Goal: Information Seeking & Learning: Compare options

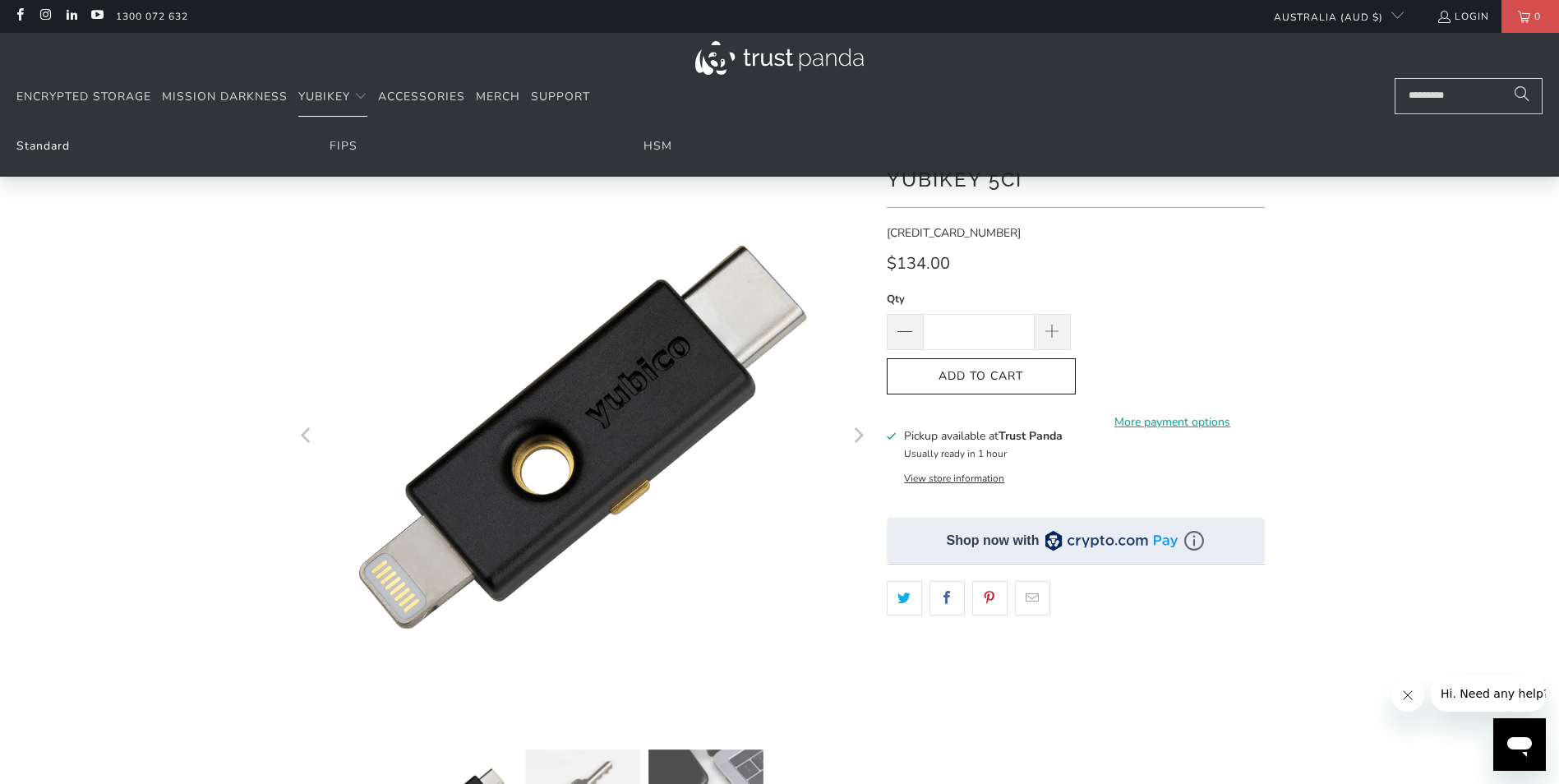
click at [49, 149] on link "Standard" at bounding box center [43, 146] width 53 height 16
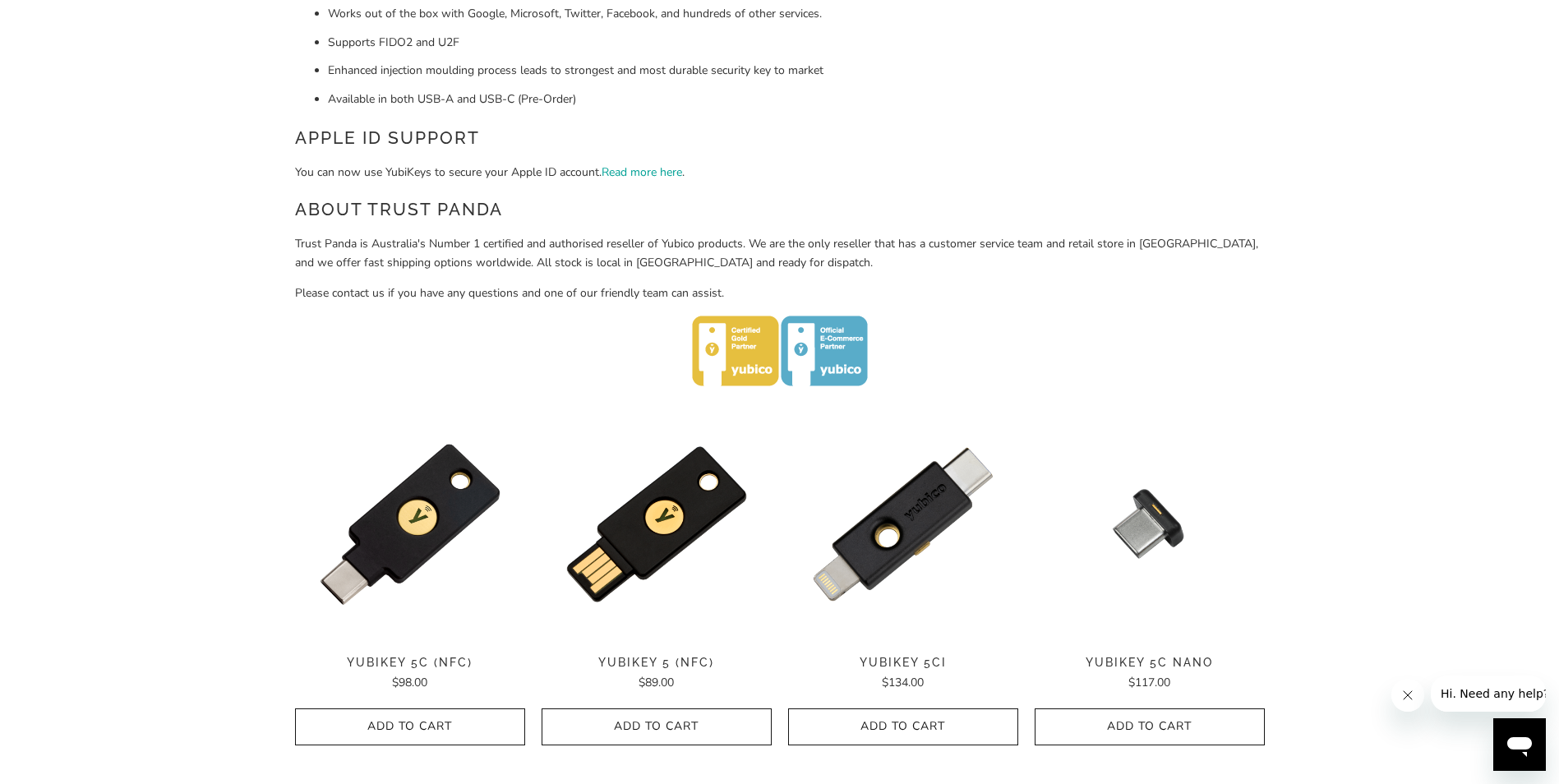
scroll to position [410, 0]
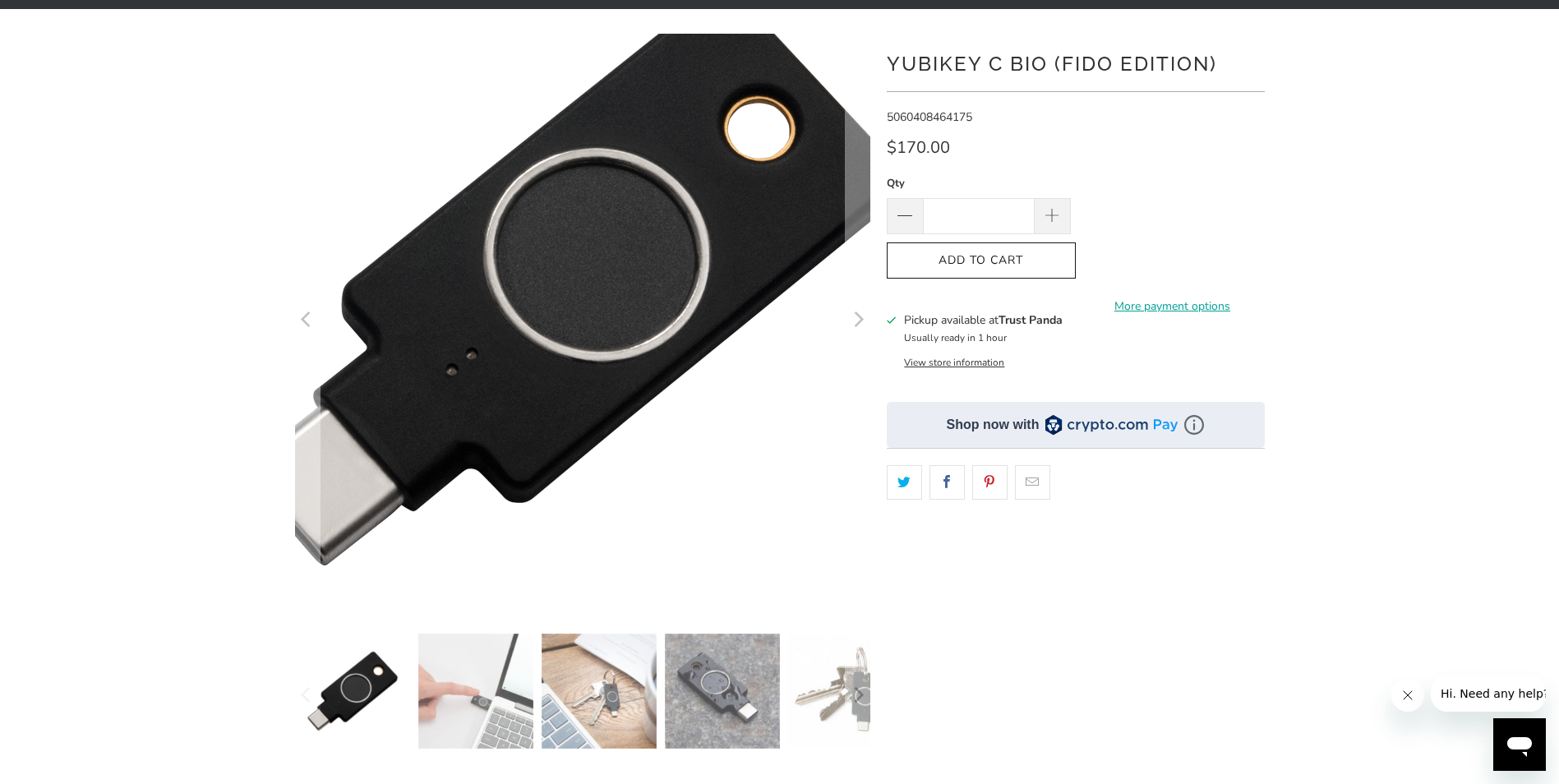
scroll to position [329, 0]
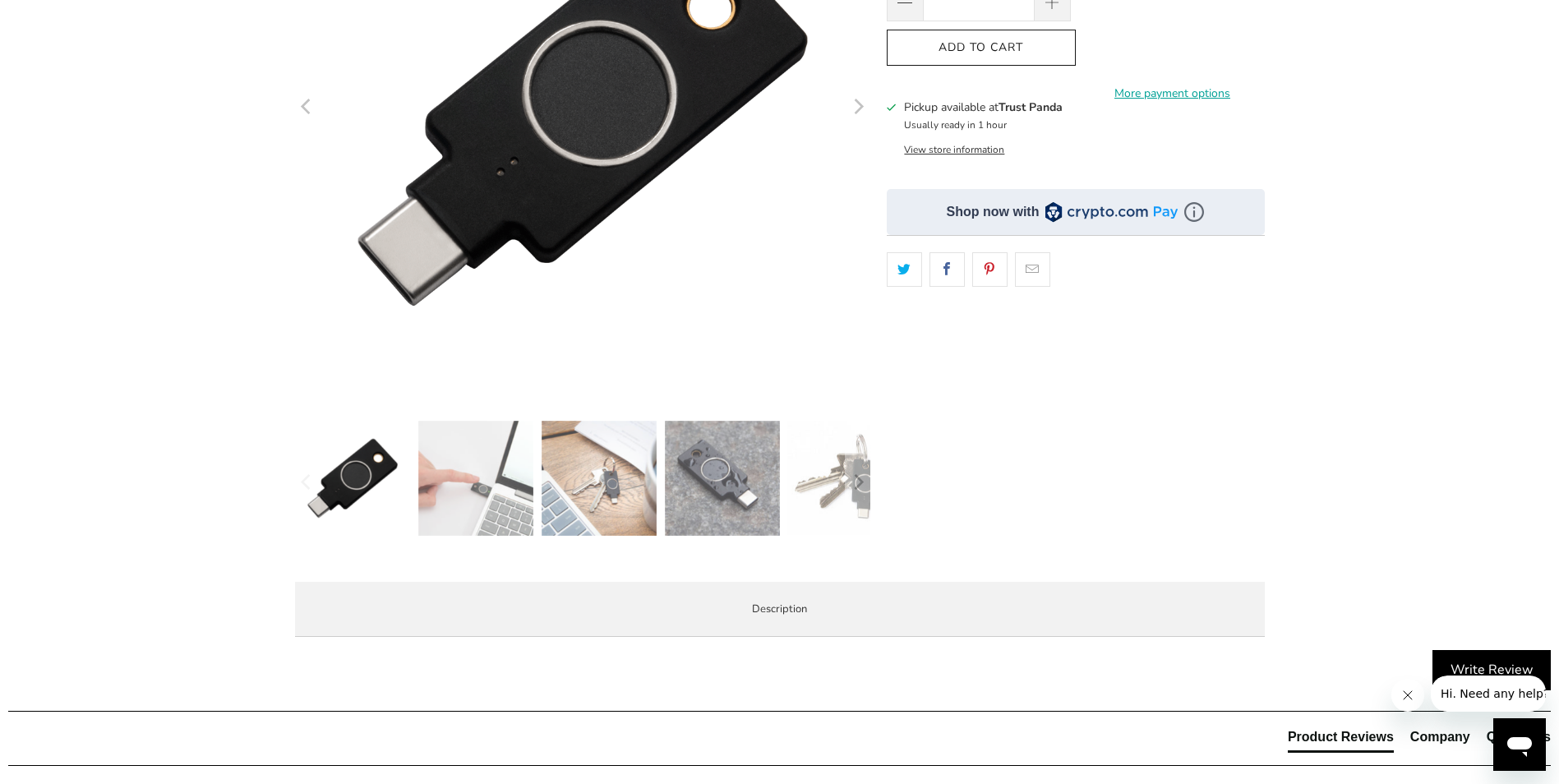
click at [479, 495] on img at bounding box center [476, 479] width 115 height 115
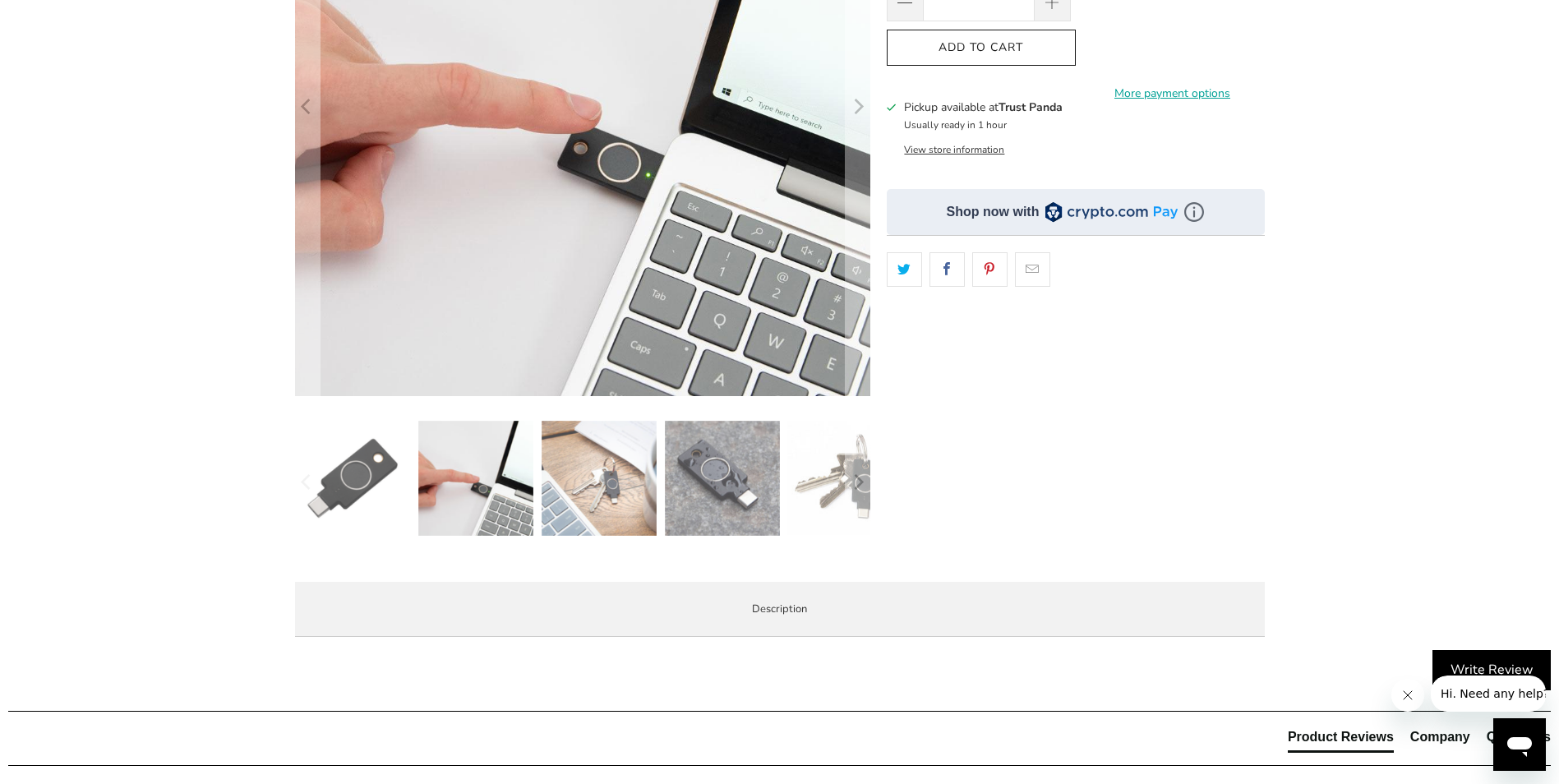
scroll to position [247, 0]
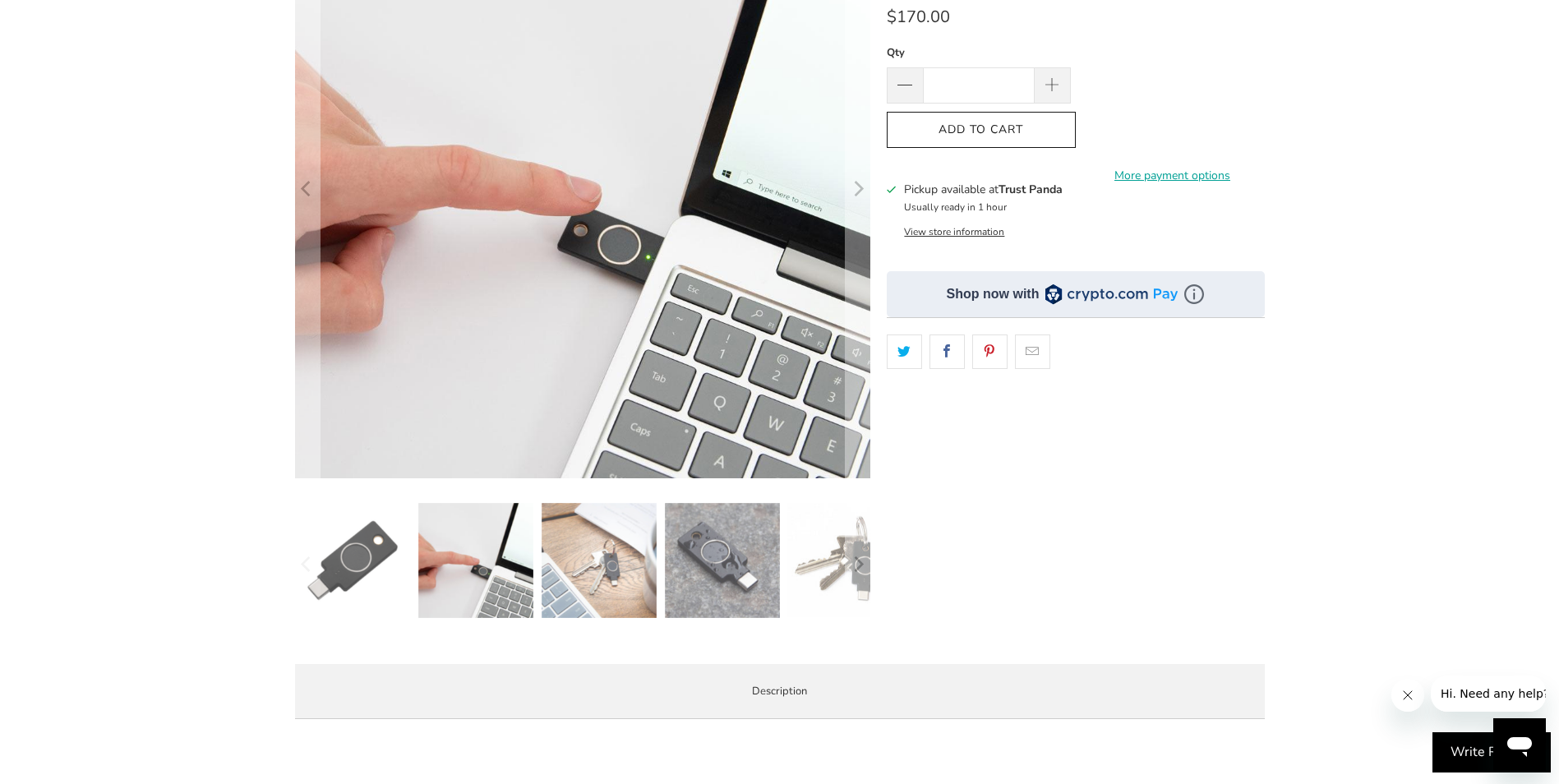
click at [643, 561] on img at bounding box center [600, 561] width 115 height 115
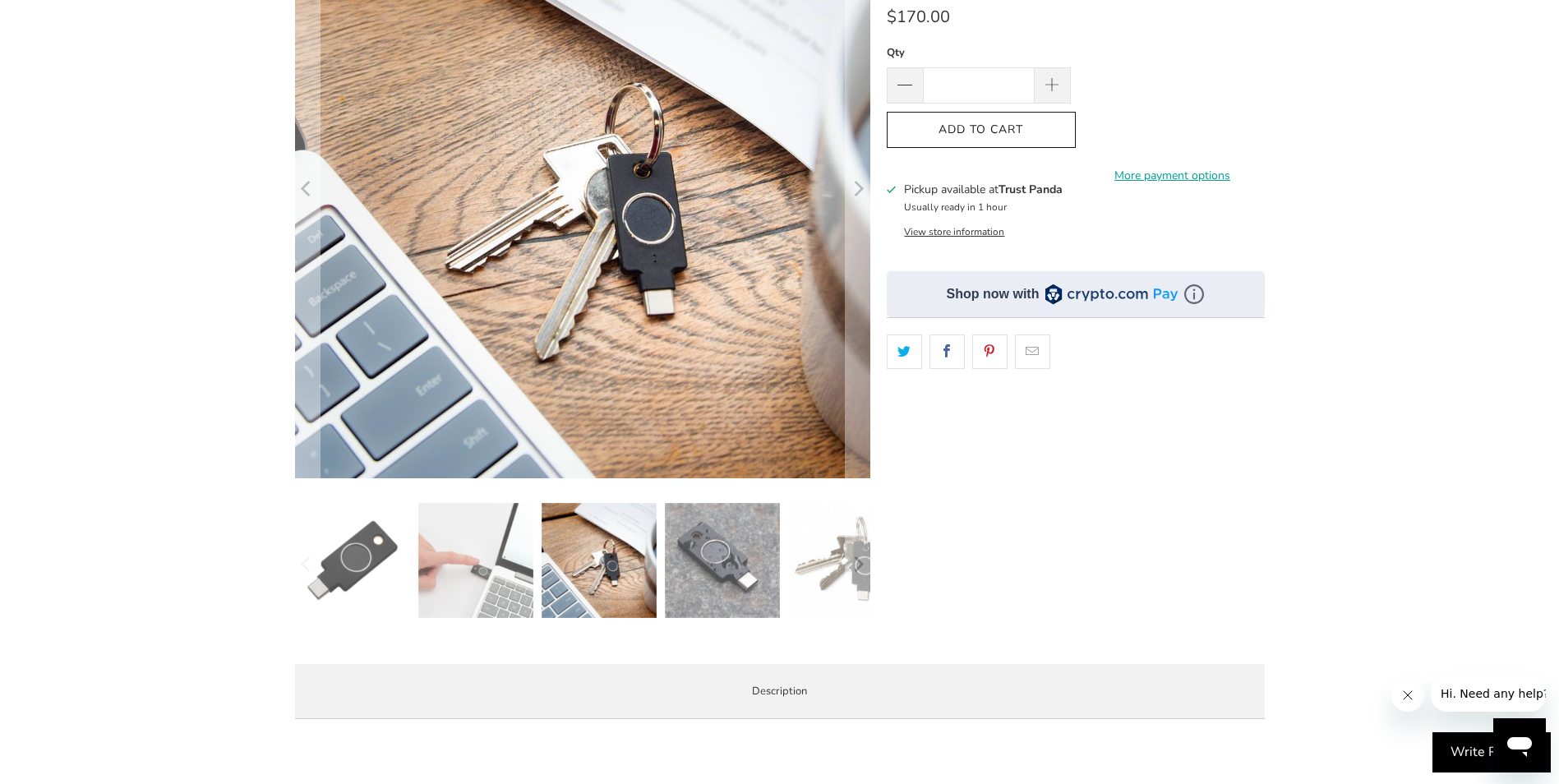
click at [705, 560] on img at bounding box center [723, 561] width 115 height 115
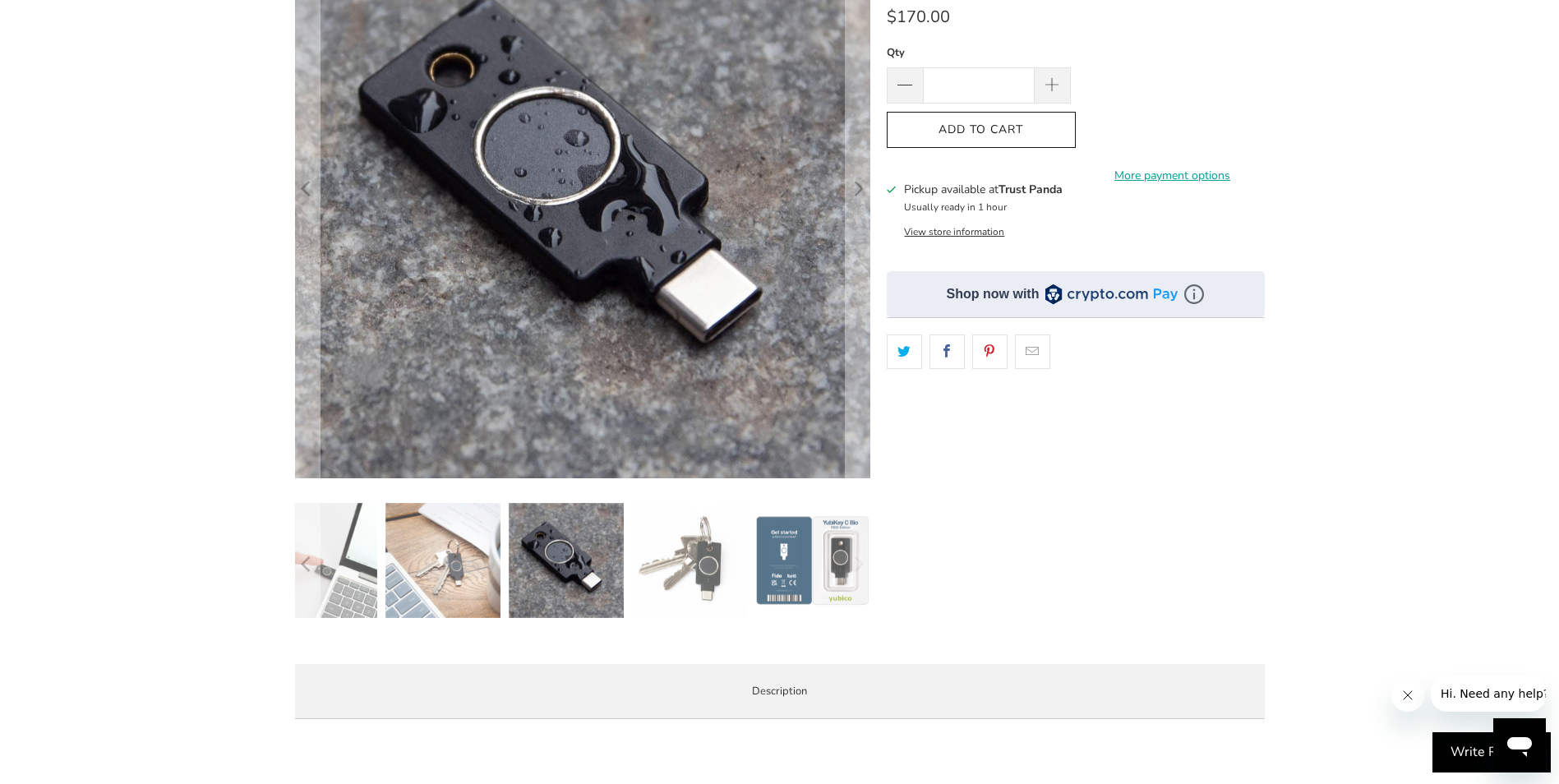
click at [730, 529] on img at bounding box center [689, 561] width 115 height 115
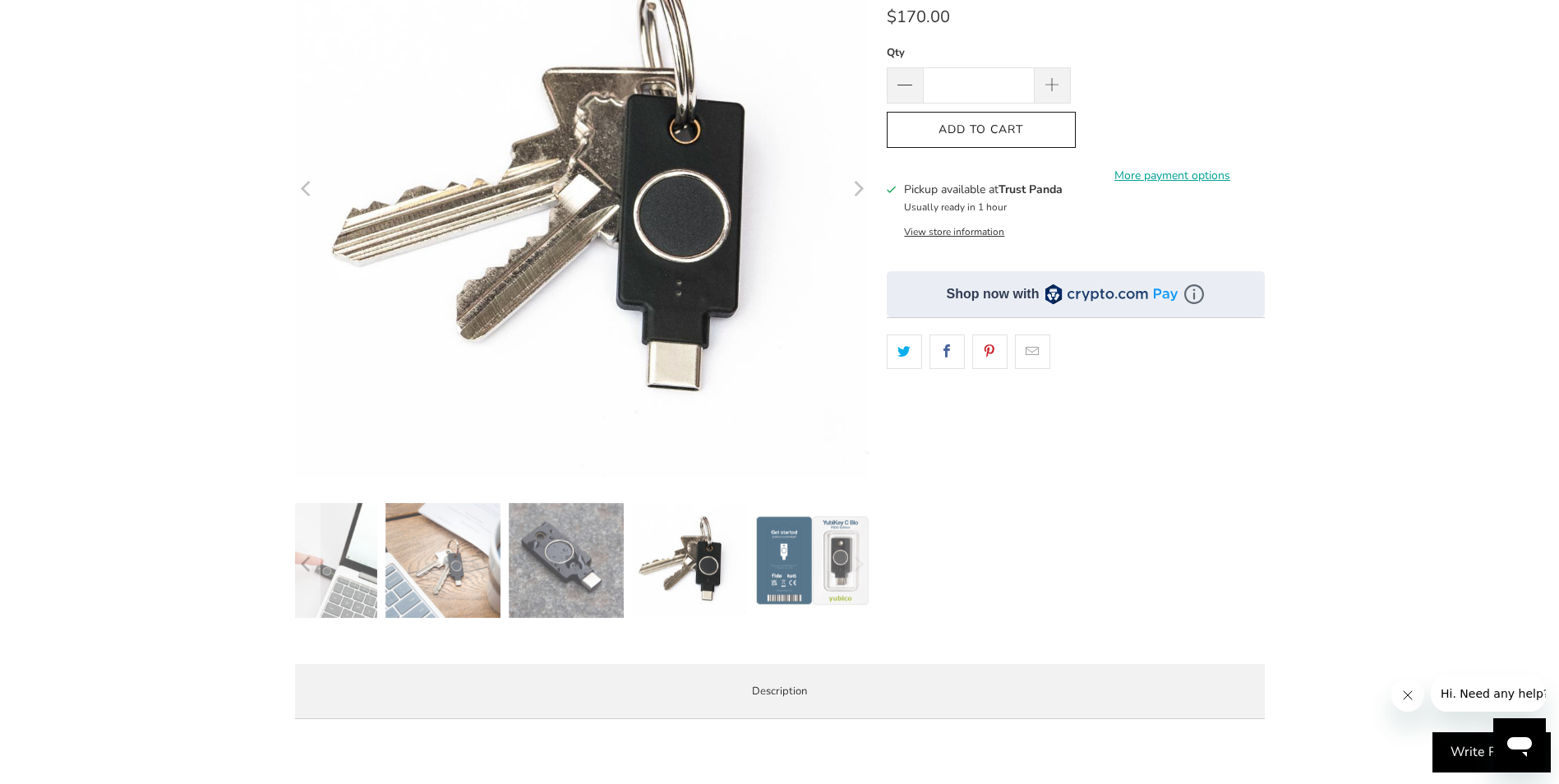
click at [776, 526] on img at bounding box center [813, 561] width 115 height 115
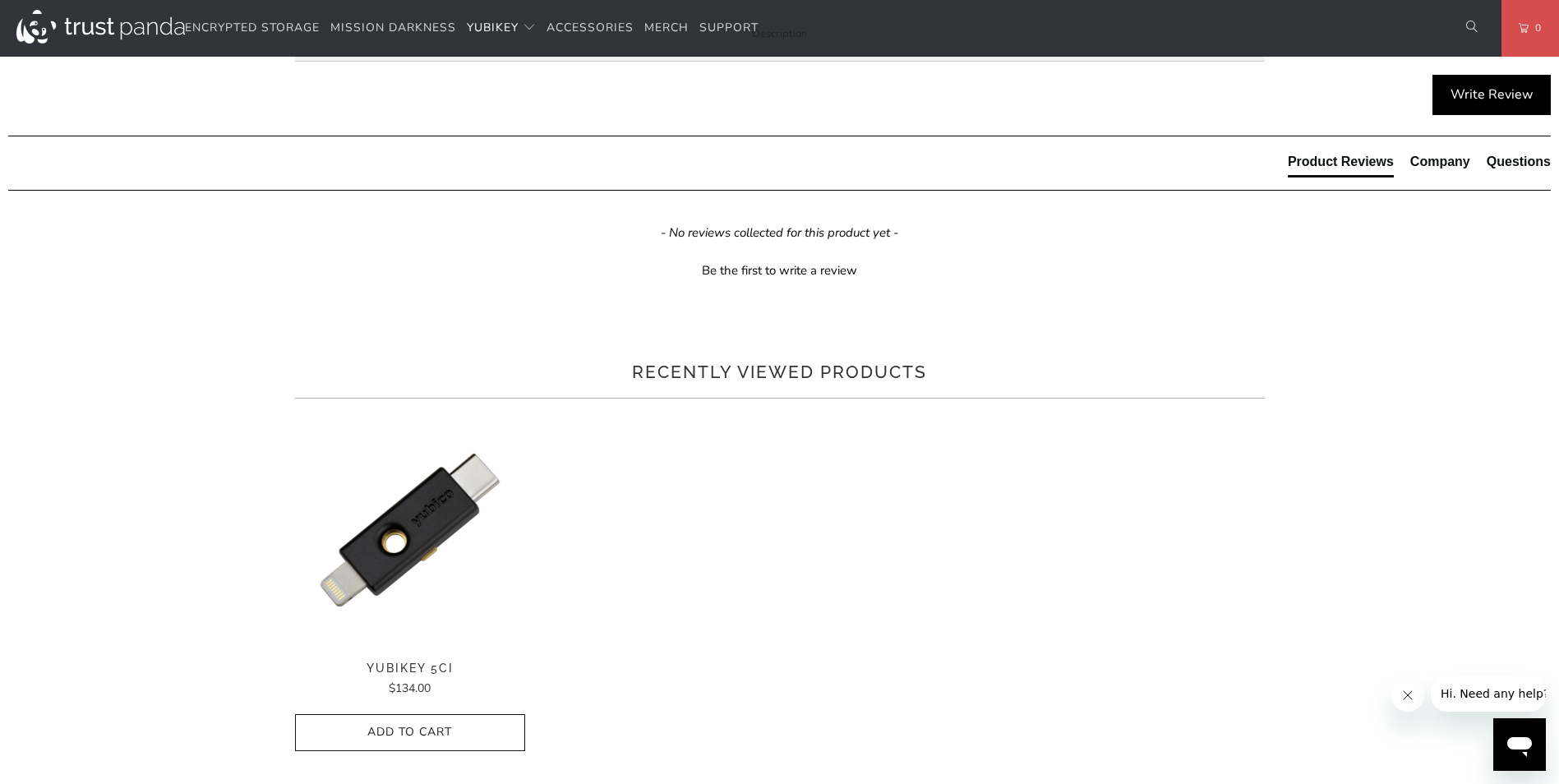
scroll to position [657, 0]
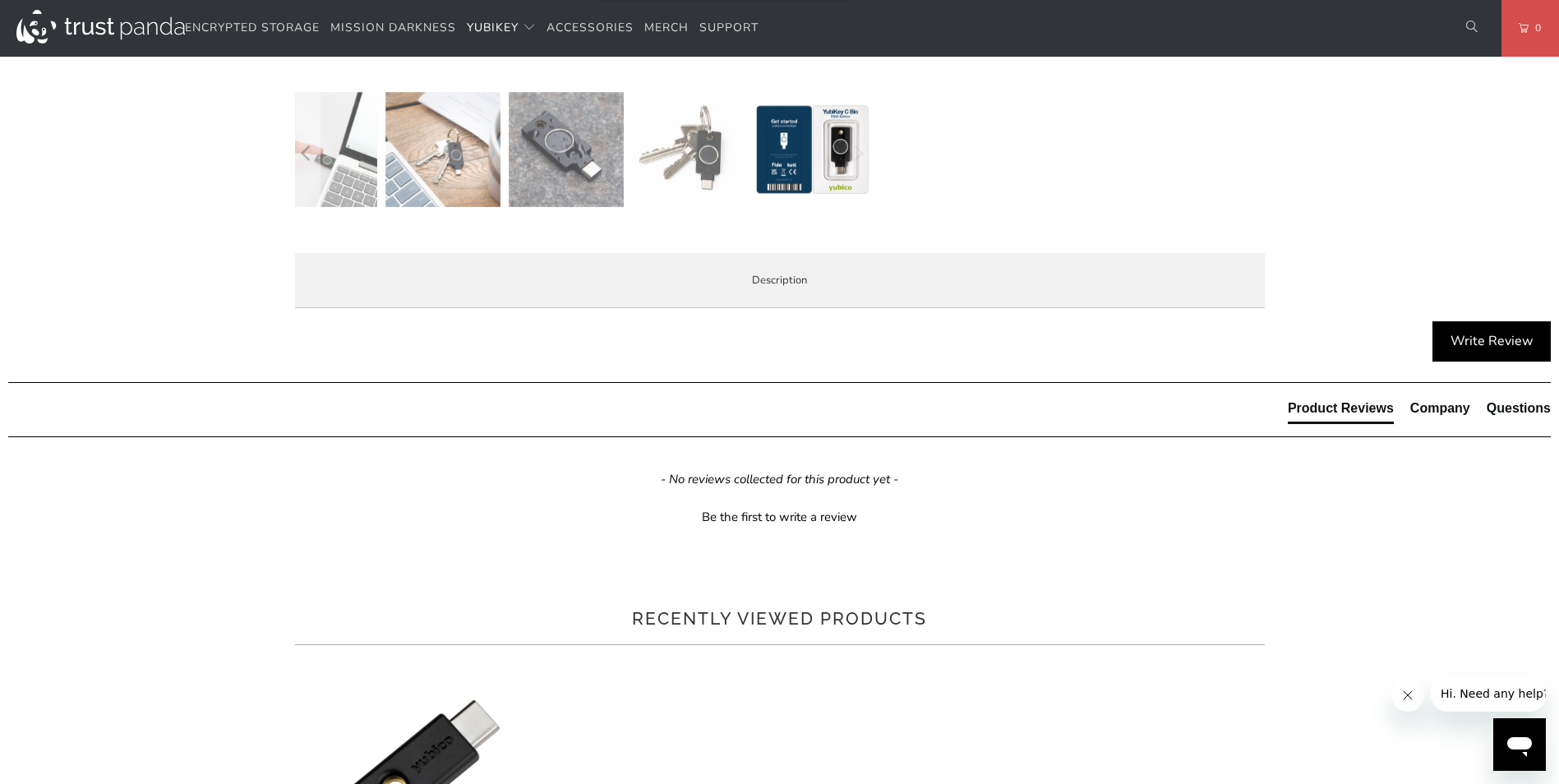
click at [0, 0] on span "Specifications" at bounding box center [0, 0] width 0 height 0
click at [0, 0] on span "Enterprise and Government" at bounding box center [0, 0] width 0 height 0
click at [0, 0] on li "Specifications" at bounding box center [0, 0] width 0 height 0
click at [0, 0] on span "Enterprise and Government" at bounding box center [0, 0] width 0 height 0
click at [0, 0] on div "Overview Specifications Enterprise and Government Local Service & Support Overv…" at bounding box center [0, 0] width 0 height 0
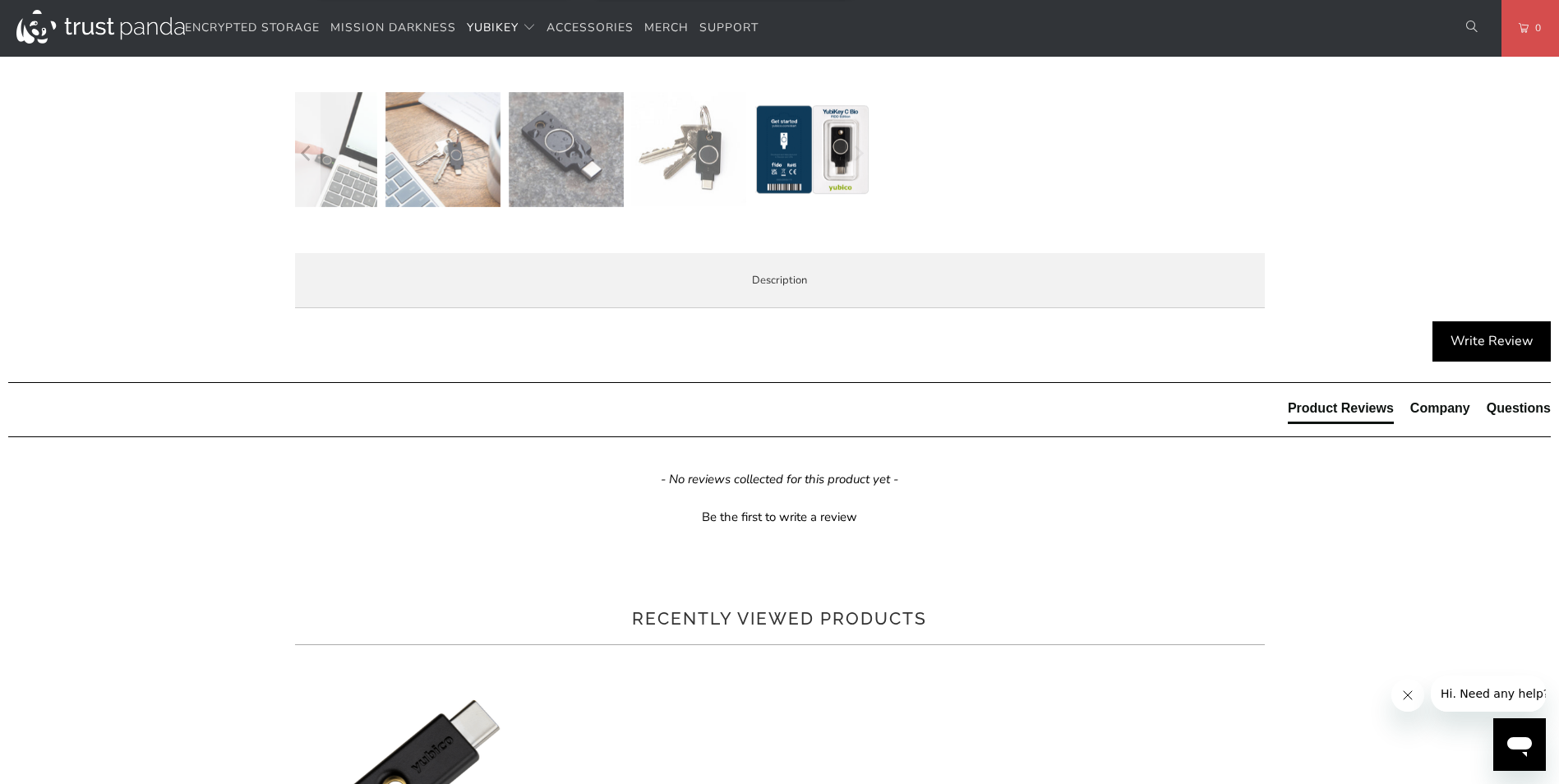
click at [0, 0] on span "Specifications" at bounding box center [0, 0] width 0 height 0
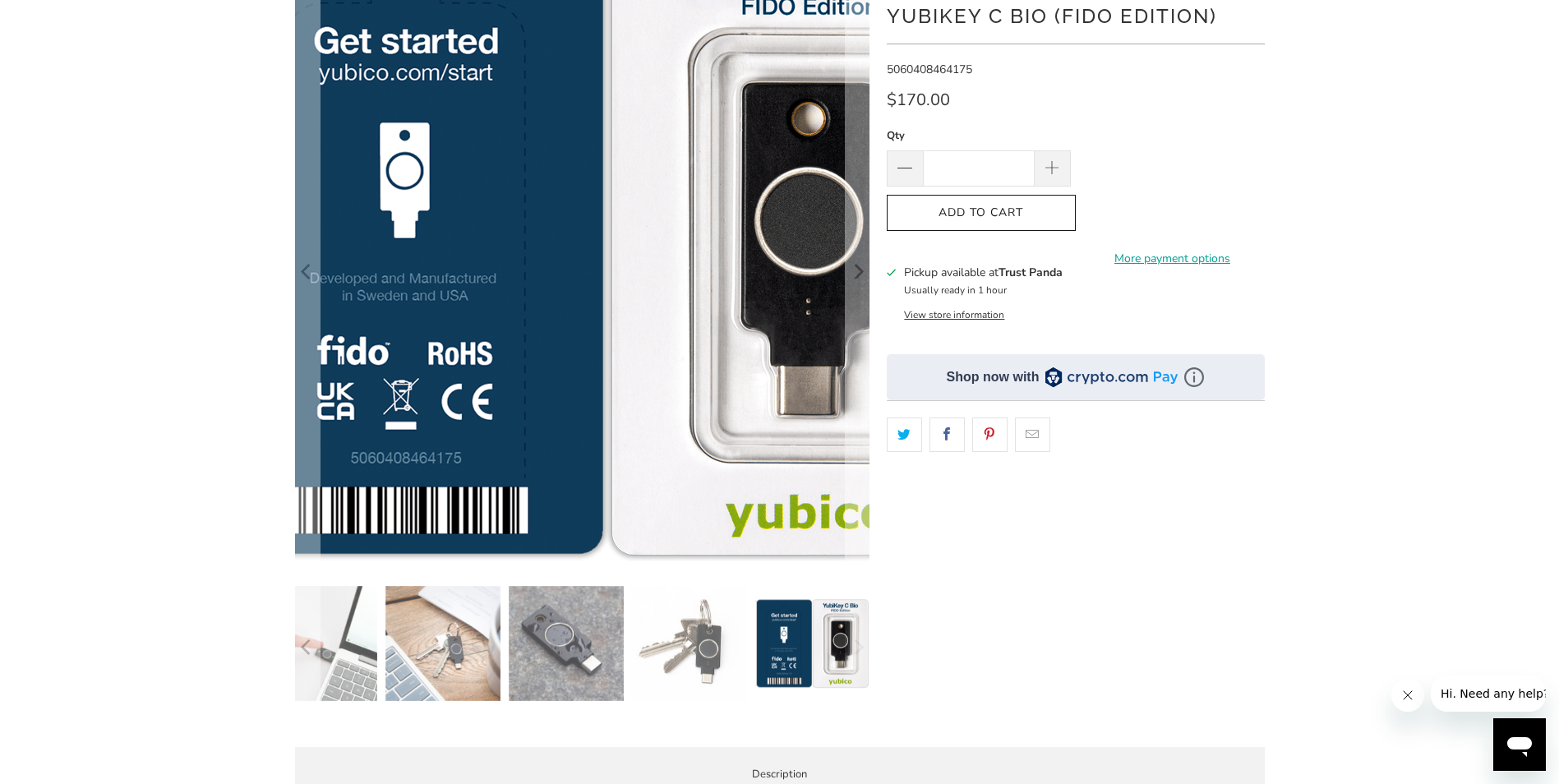
scroll to position [0, 0]
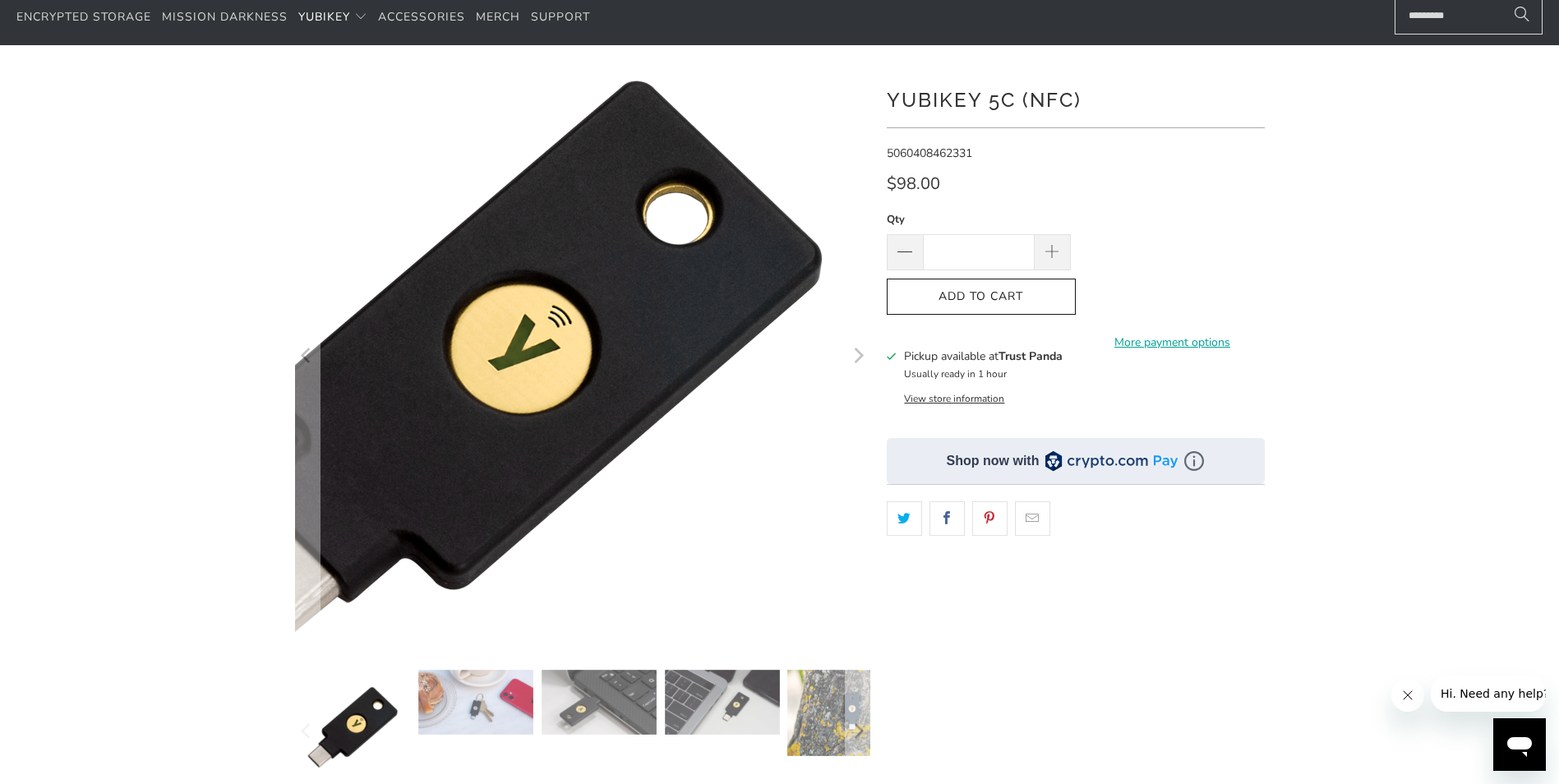
scroll to position [247, 0]
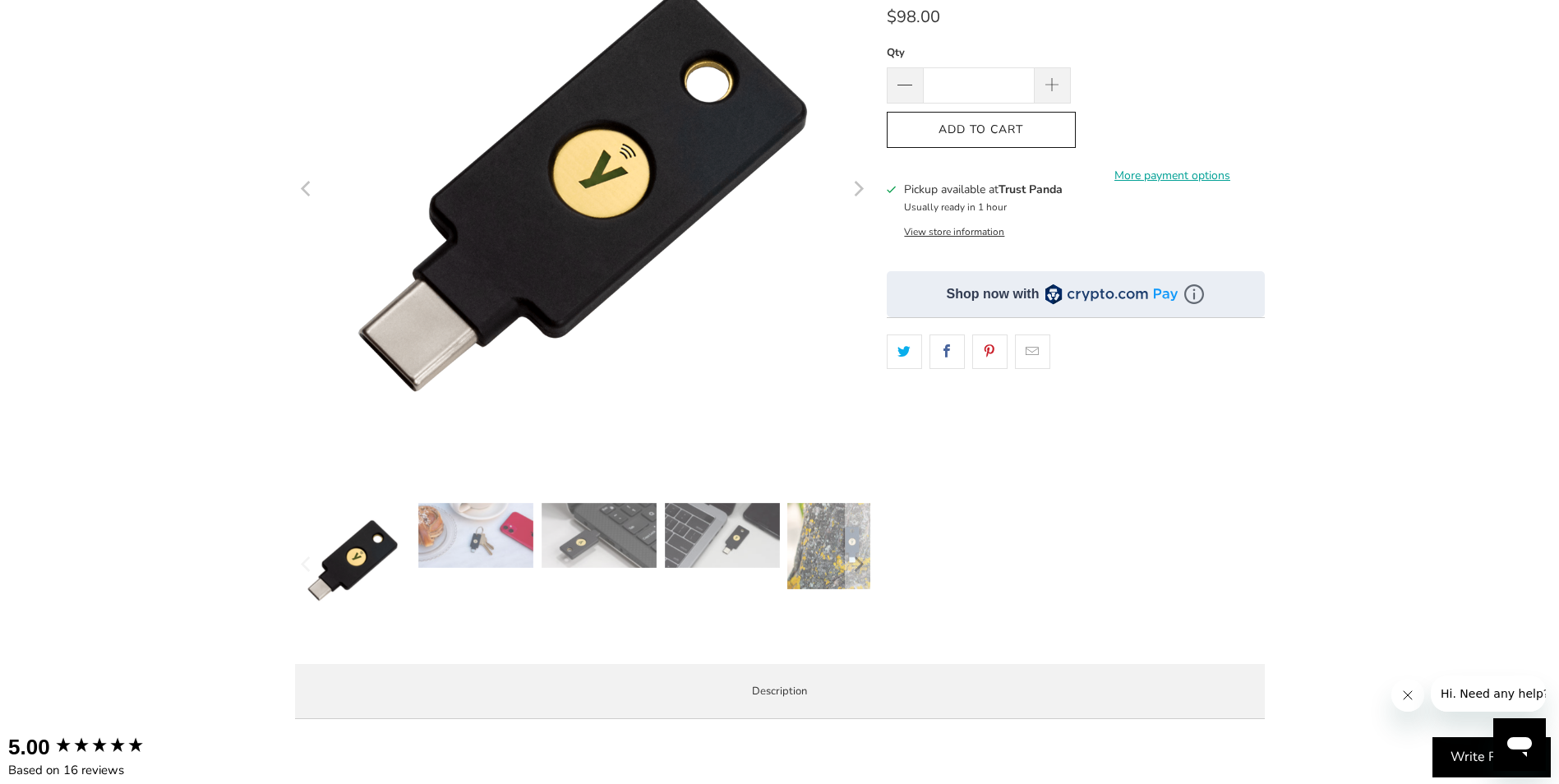
click at [454, 562] on img at bounding box center [476, 535] width 115 height 65
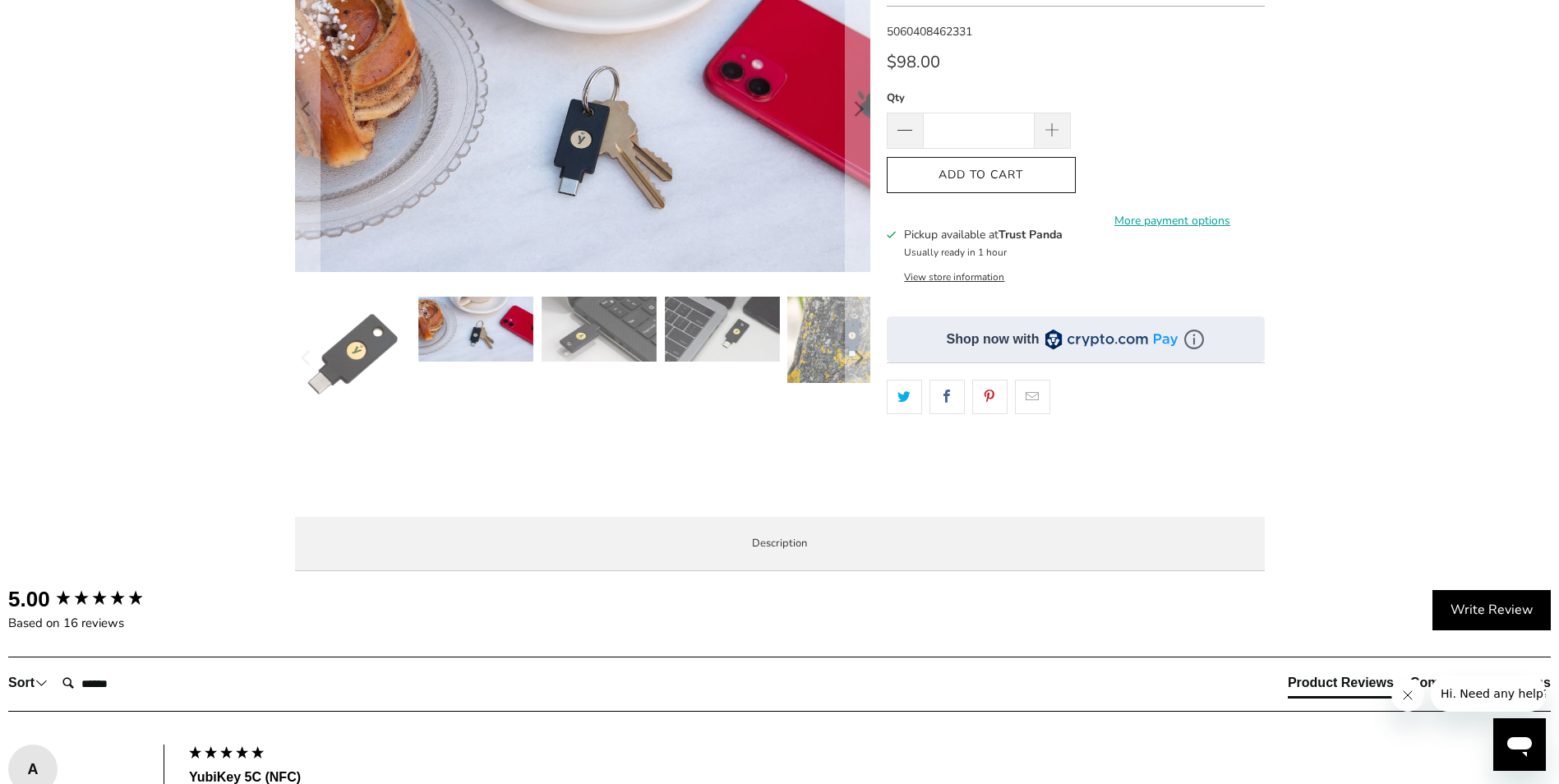
scroll to position [0, 0]
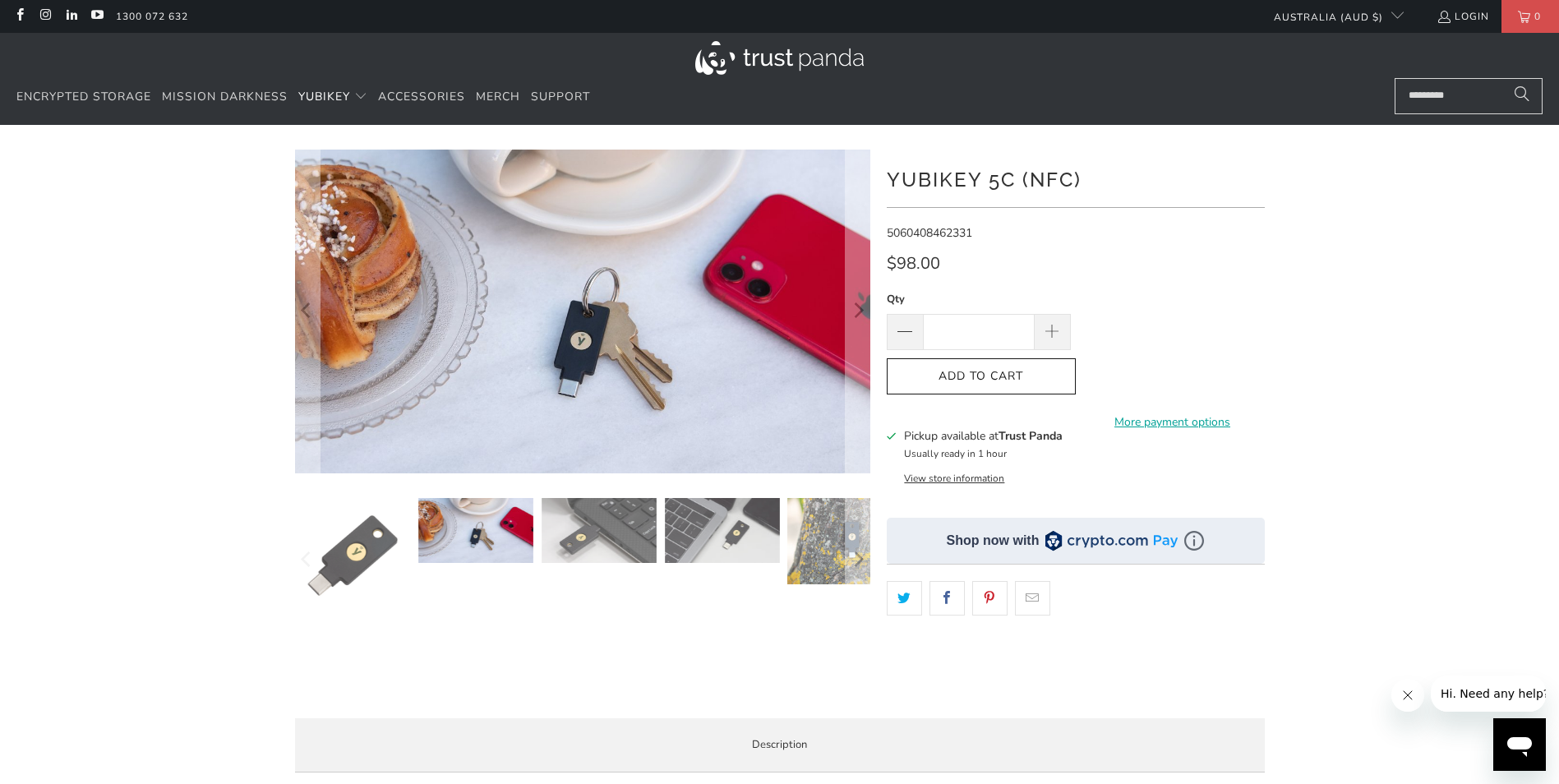
click at [600, 522] on img at bounding box center [600, 530] width 115 height 65
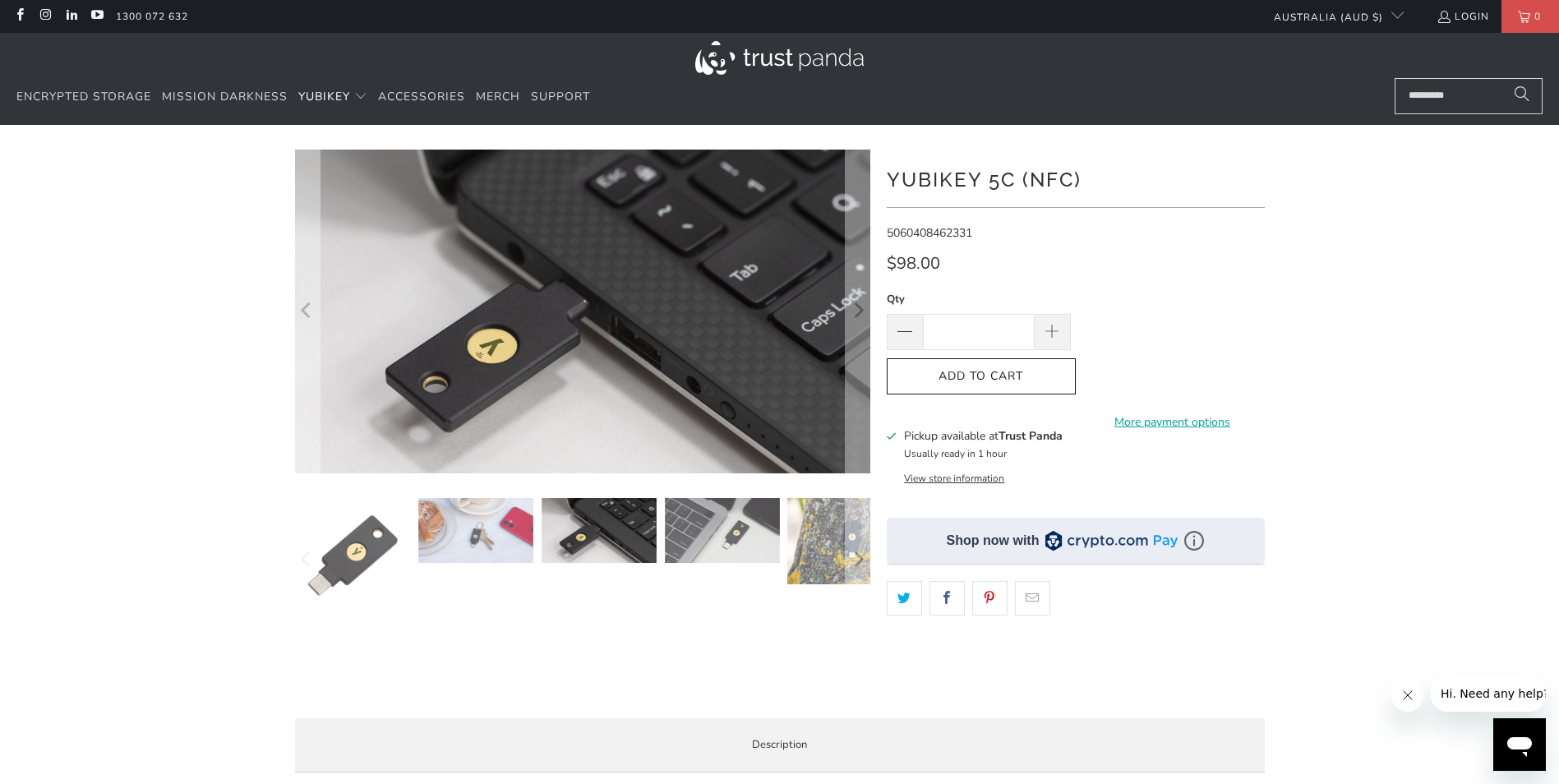
click at [686, 508] on img at bounding box center [723, 530] width 115 height 65
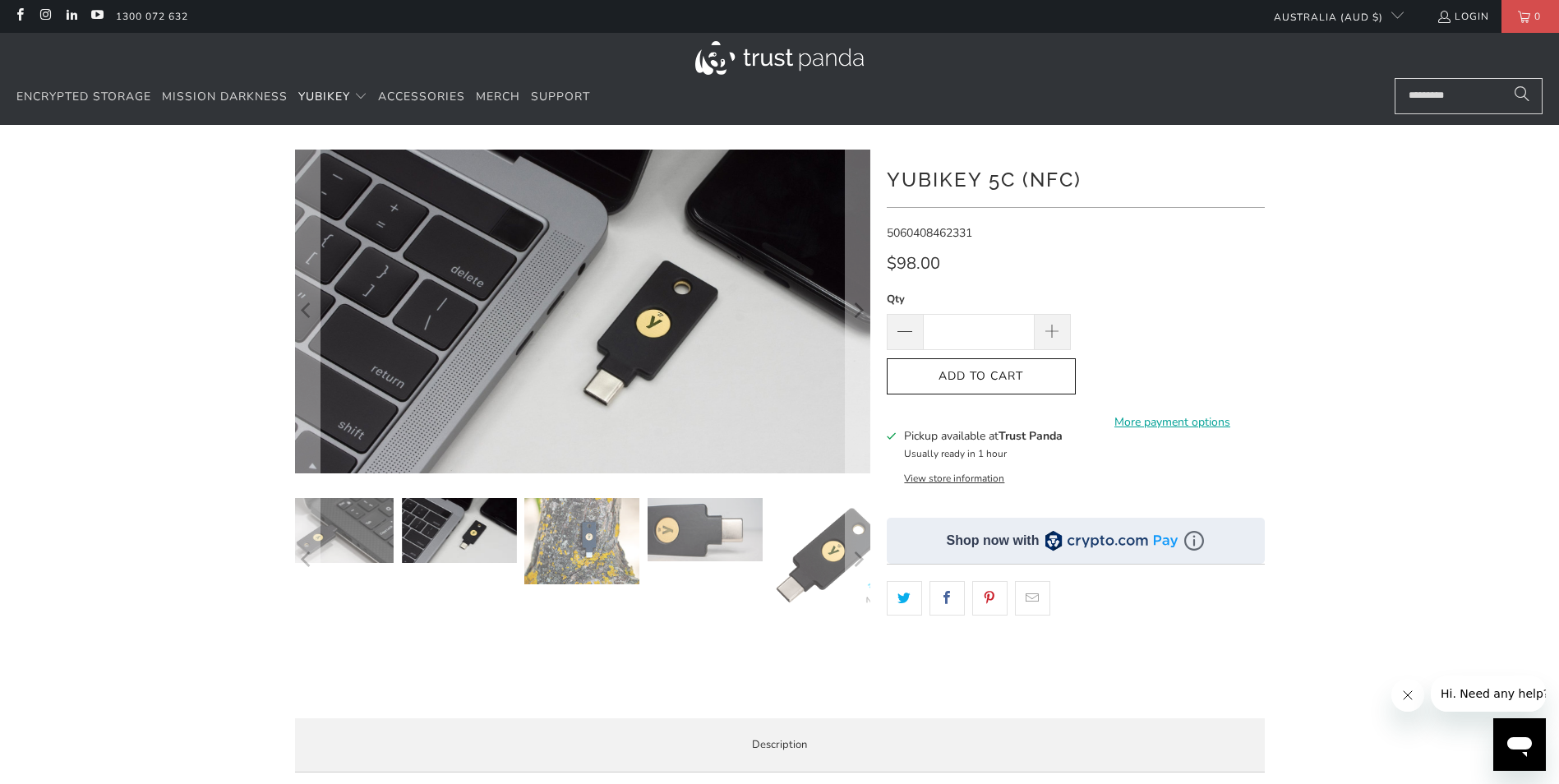
click at [723, 516] on img at bounding box center [706, 529] width 115 height 63
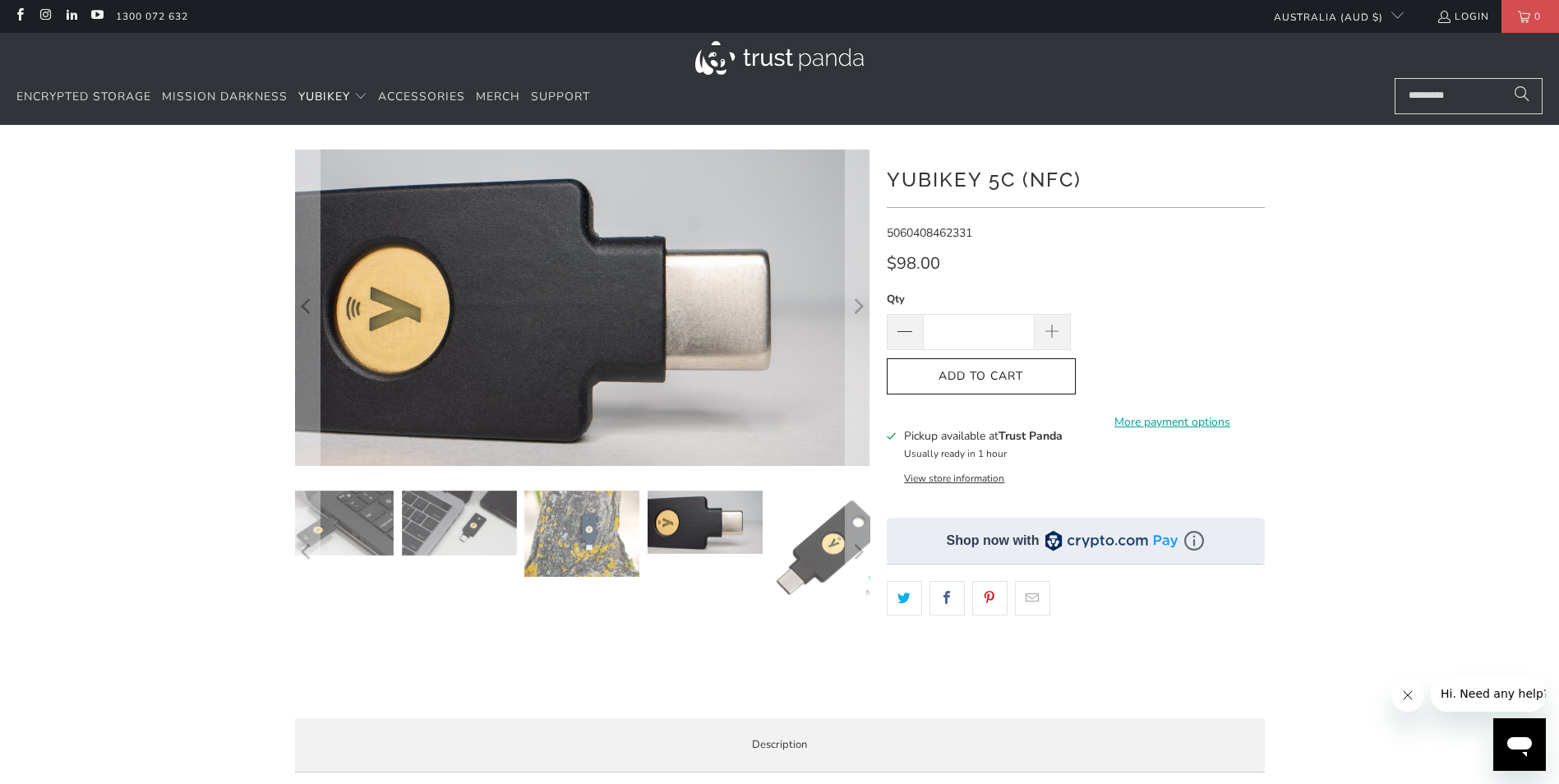
click at [799, 517] on img at bounding box center [830, 549] width 115 height 115
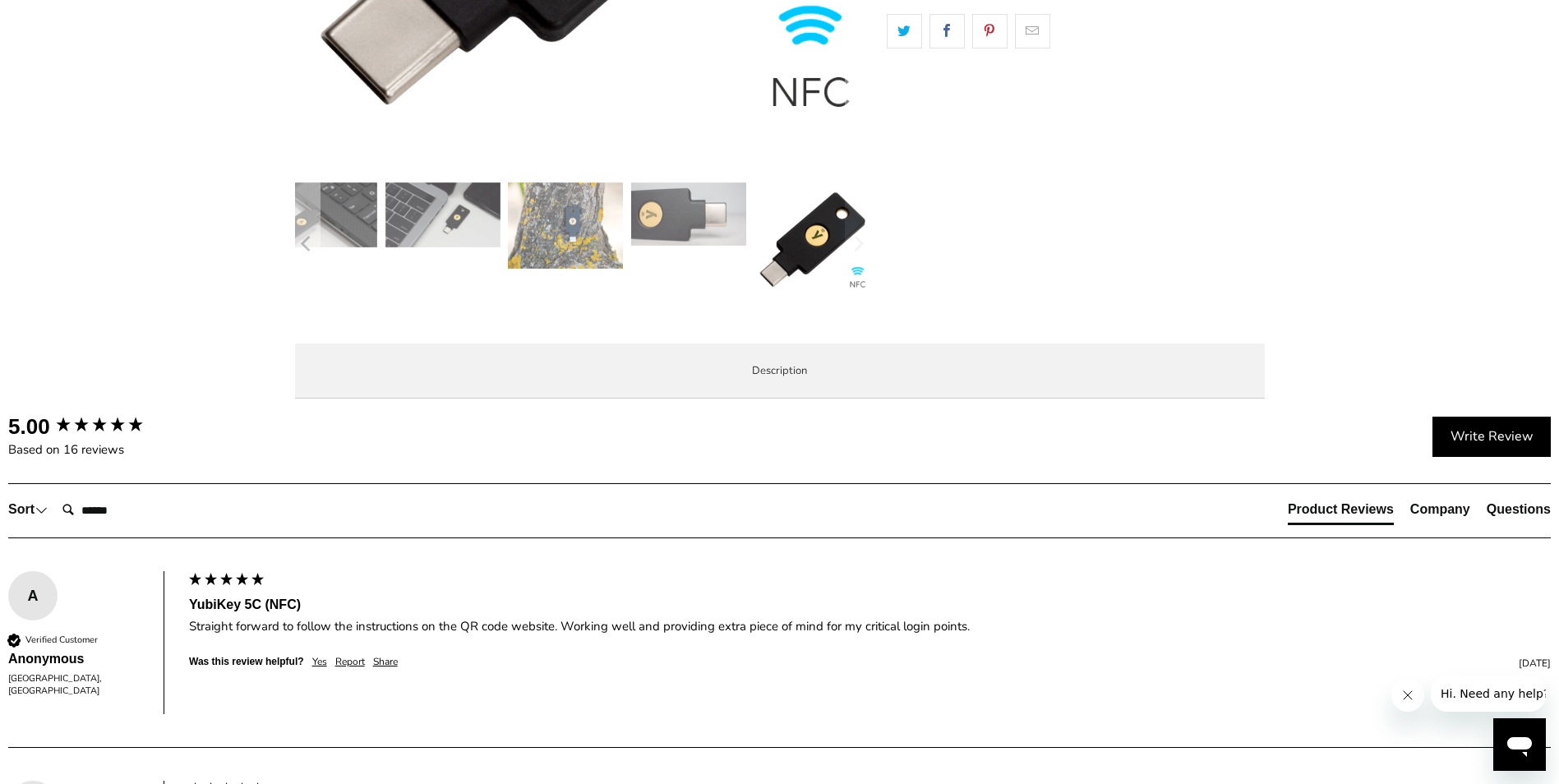
scroll to position [575, 0]
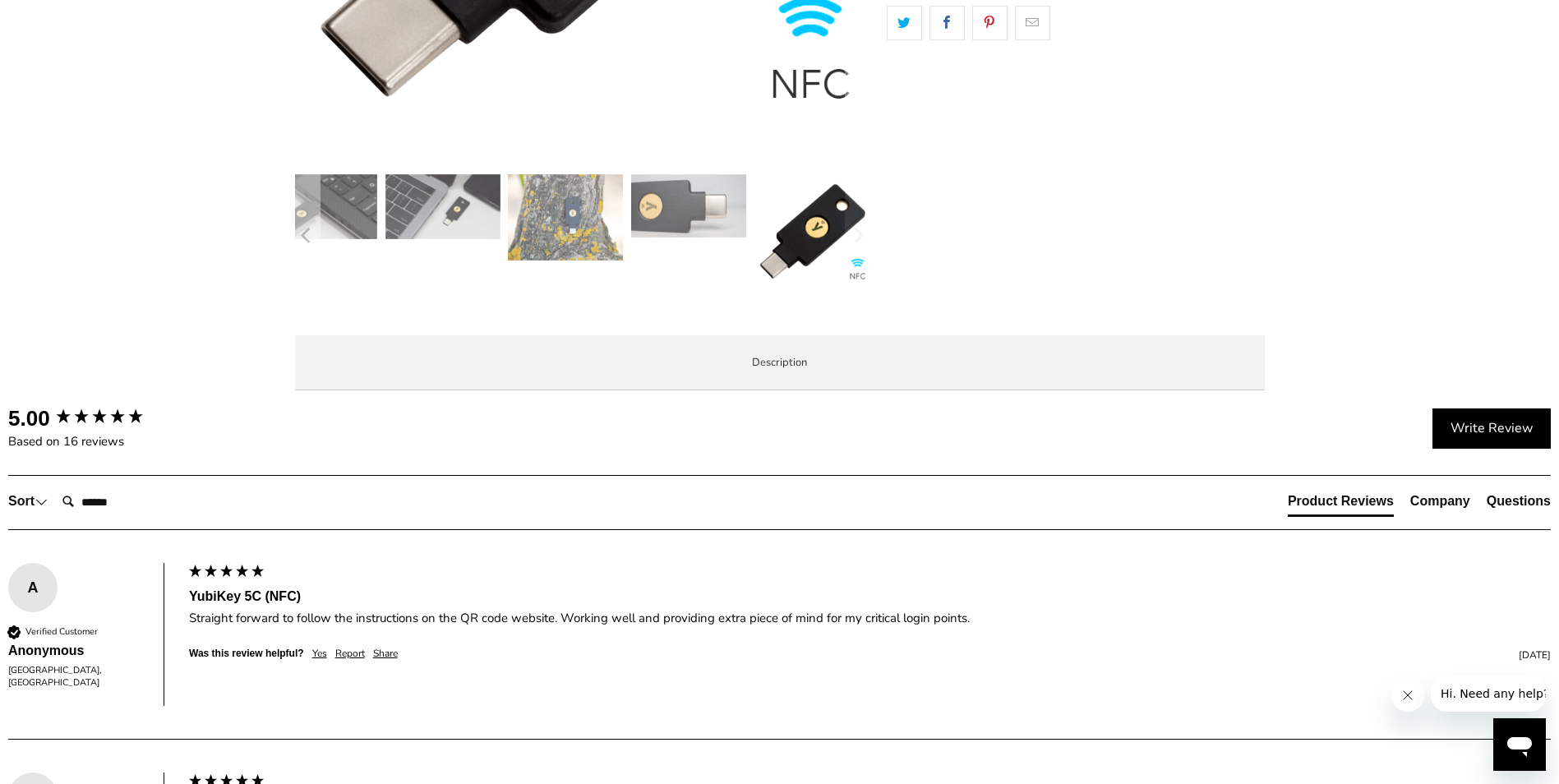
click at [0, 0] on p "The YubiKey 5C NFC works with more online services and applications than any ot…" at bounding box center [0, 0] width 0 height 0
click at [0, 0] on li "Local Service & Support" at bounding box center [0, 0] width 0 height 0
click at [0, 0] on span "Specifications" at bounding box center [0, 0] width 0 height 0
click at [0, 0] on span "Overview" at bounding box center [0, 0] width 0 height 0
click at [0, 0] on span "Specifications" at bounding box center [0, 0] width 0 height 0
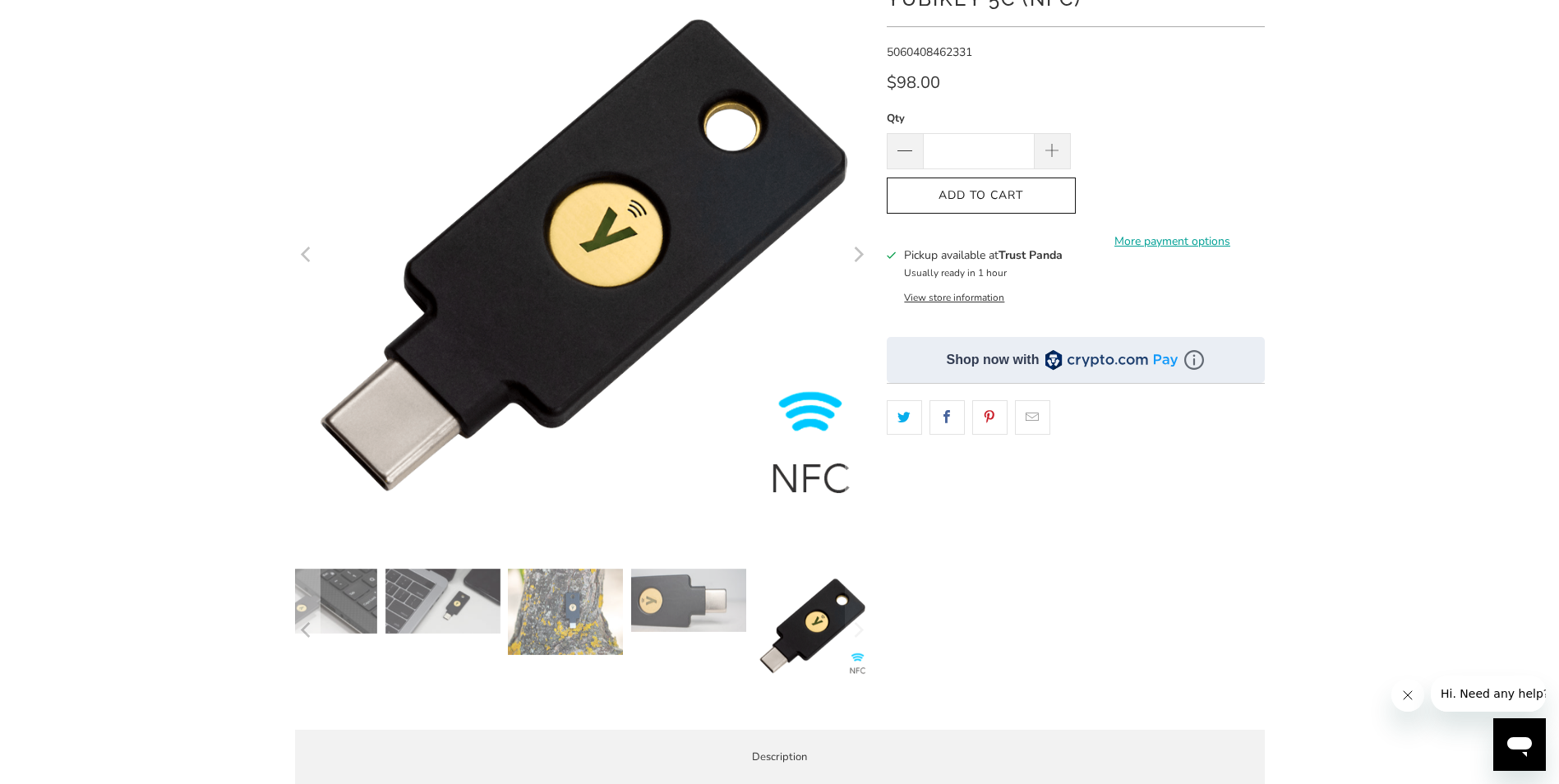
scroll to position [0, 0]
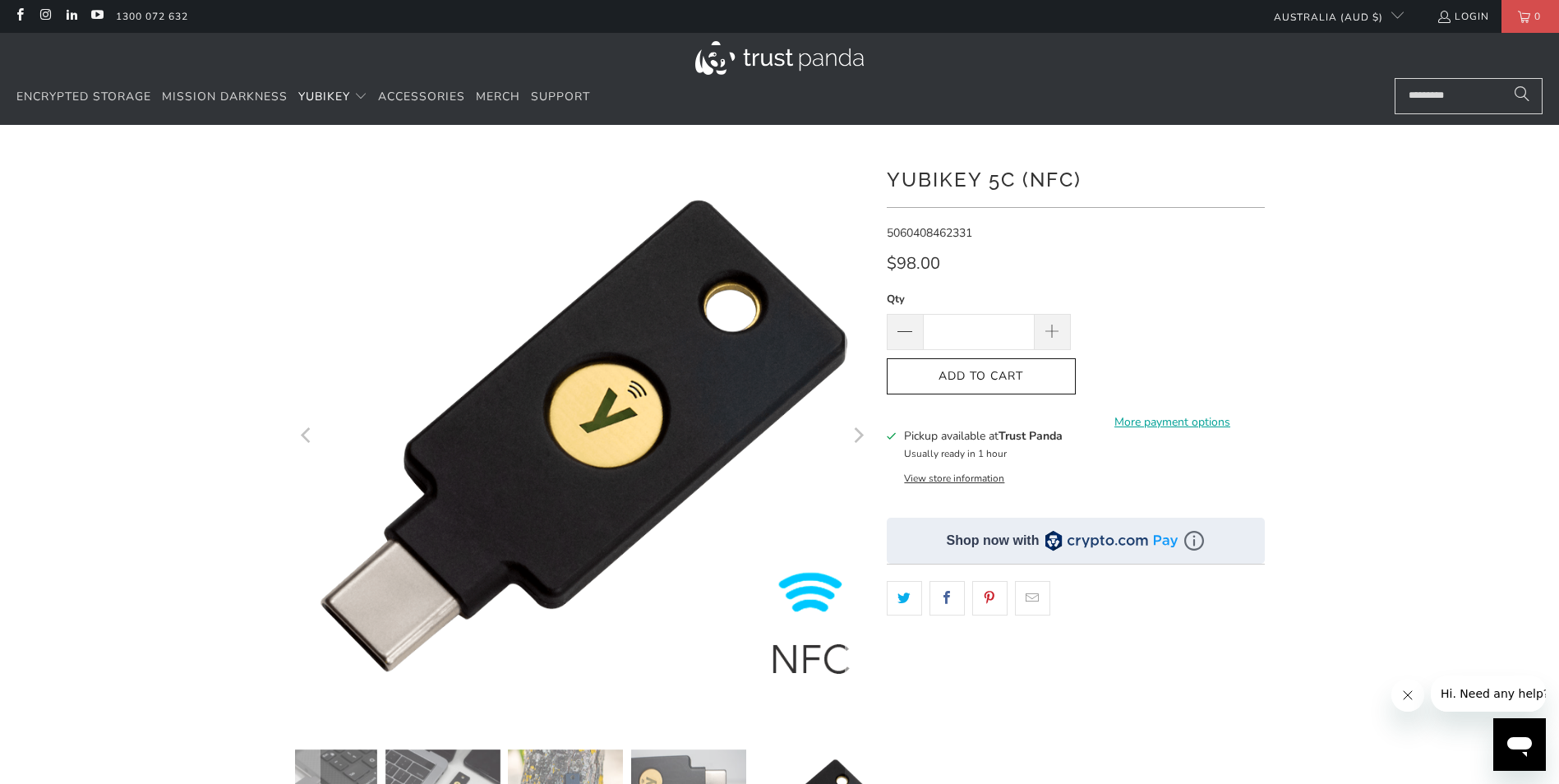
click at [867, 440] on button "Next" at bounding box center [858, 437] width 26 height 575
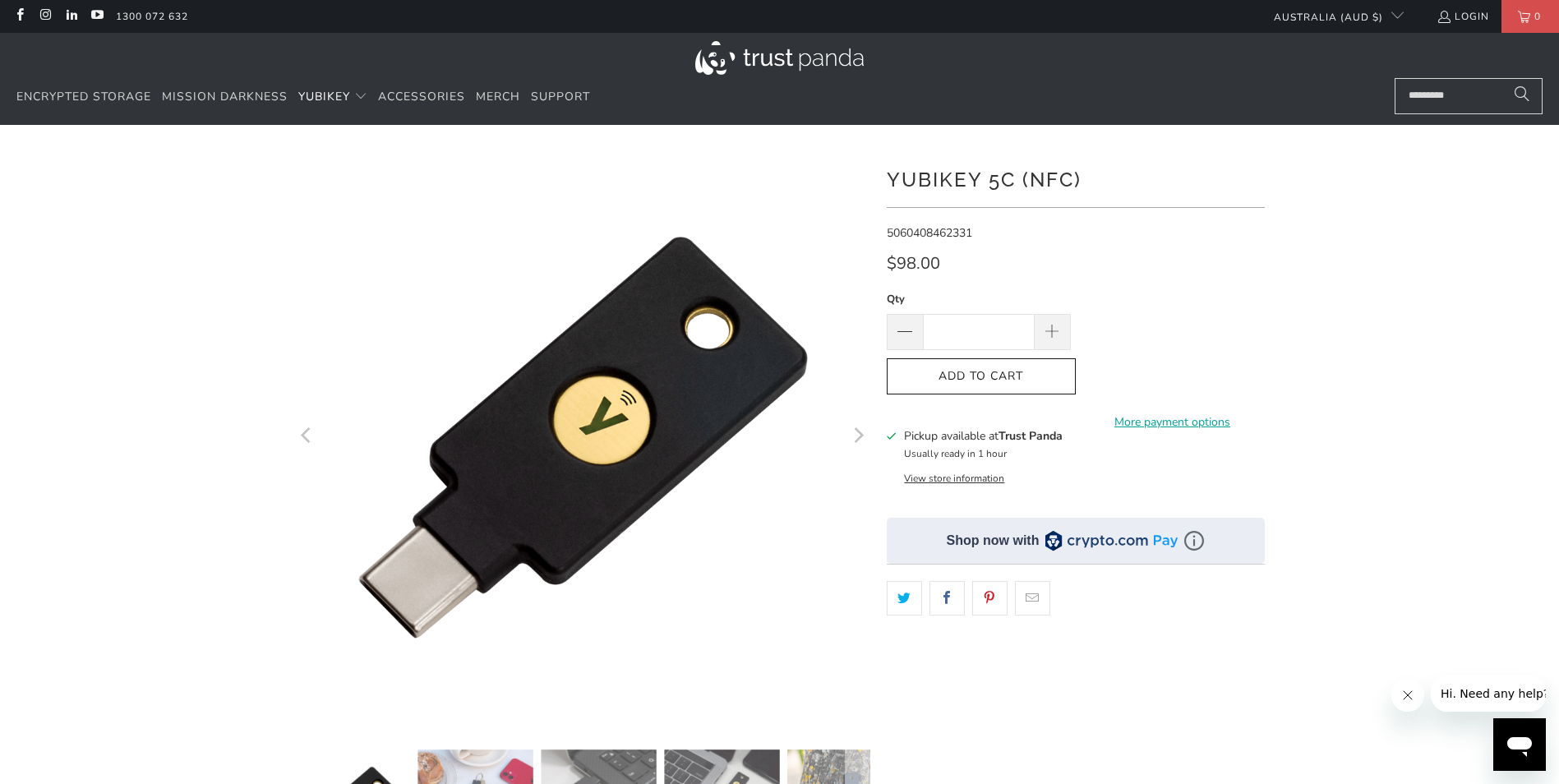
click at [867, 440] on button "Next" at bounding box center [858, 437] width 26 height 575
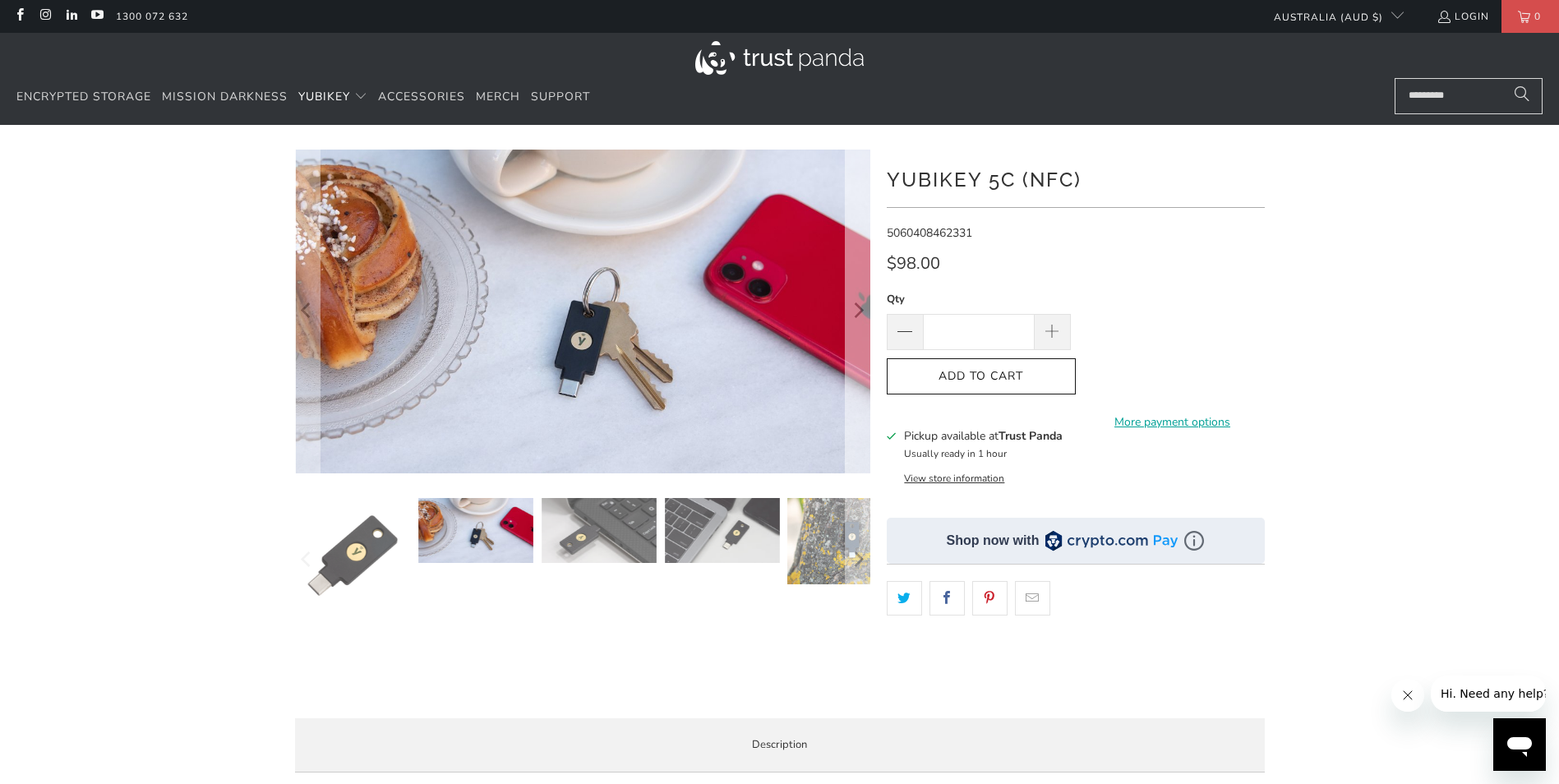
click at [867, 440] on button "Next" at bounding box center [858, 311] width 26 height 323
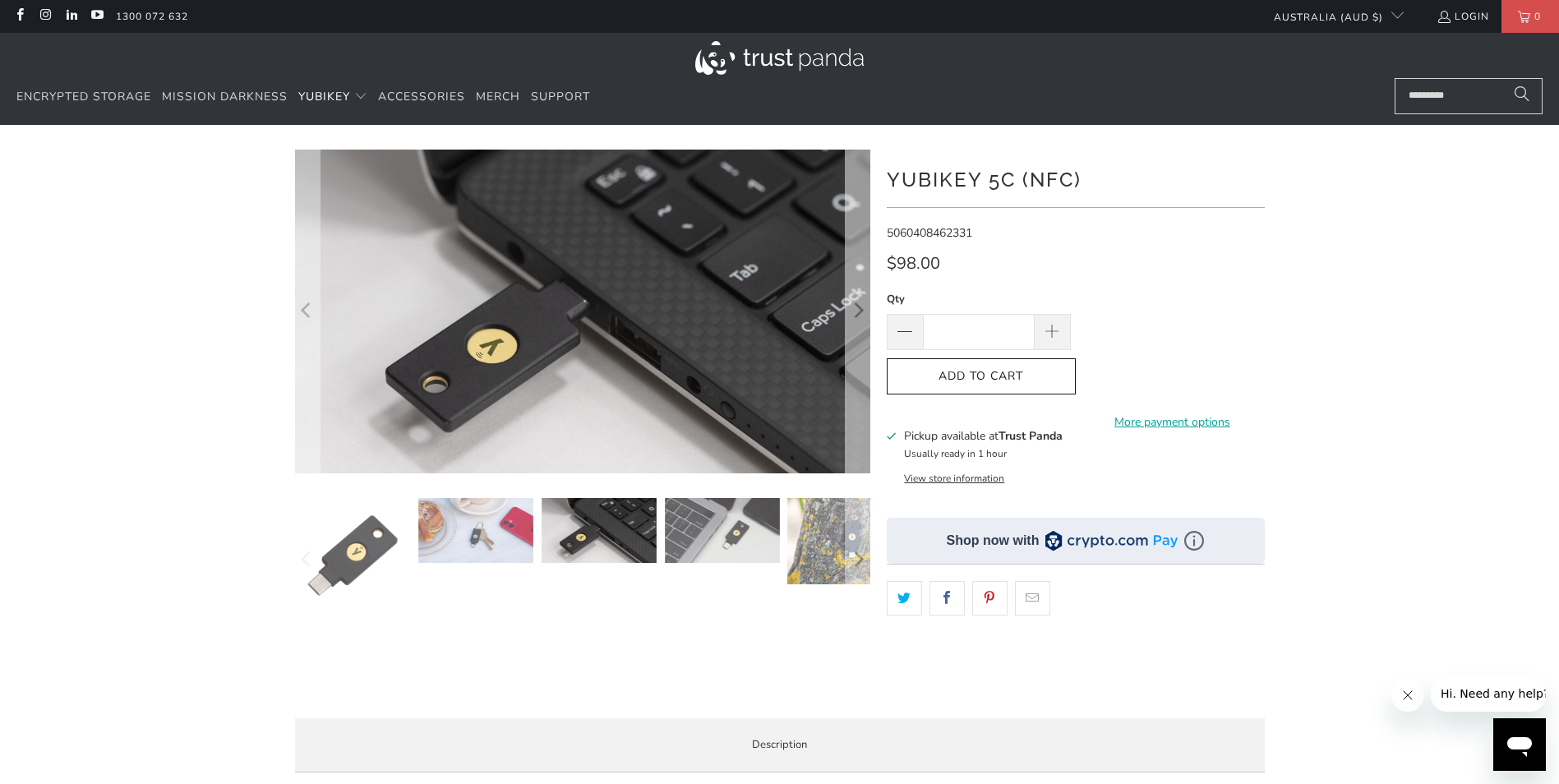
click at [867, 440] on button "Next" at bounding box center [858, 311] width 26 height 323
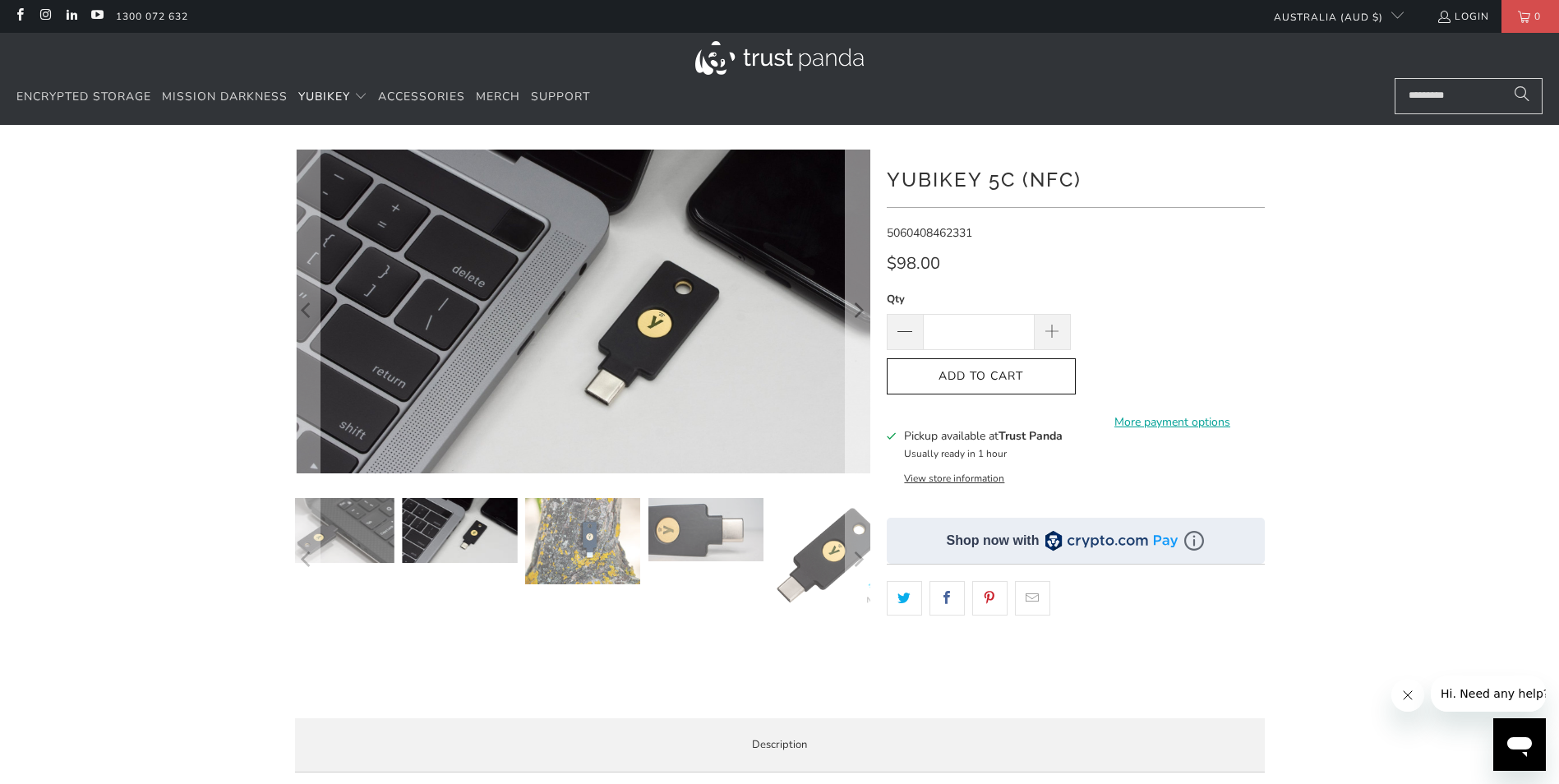
click at [867, 440] on button "Next" at bounding box center [858, 311] width 26 height 323
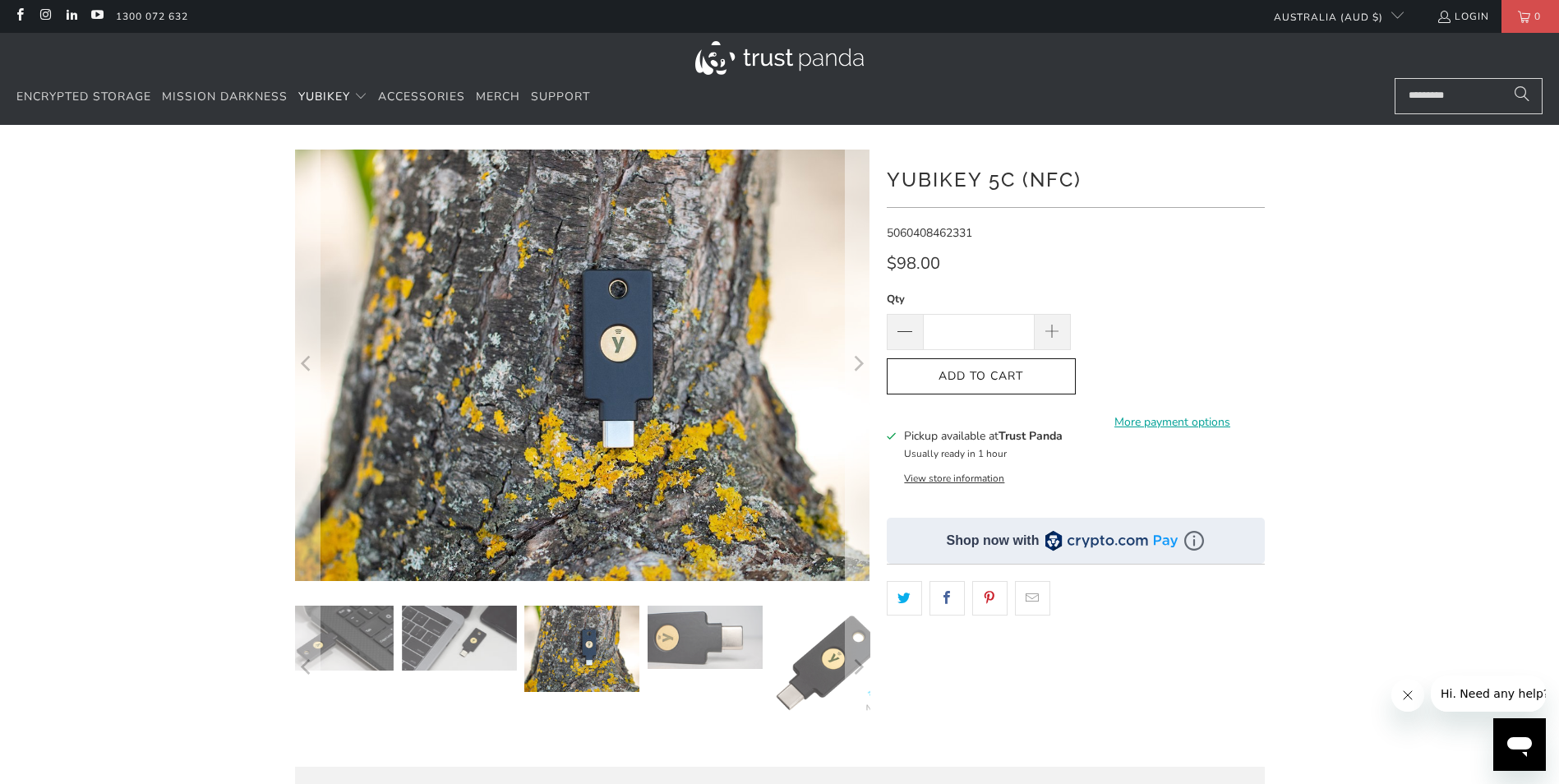
click at [867, 440] on button "Next" at bounding box center [858, 365] width 26 height 431
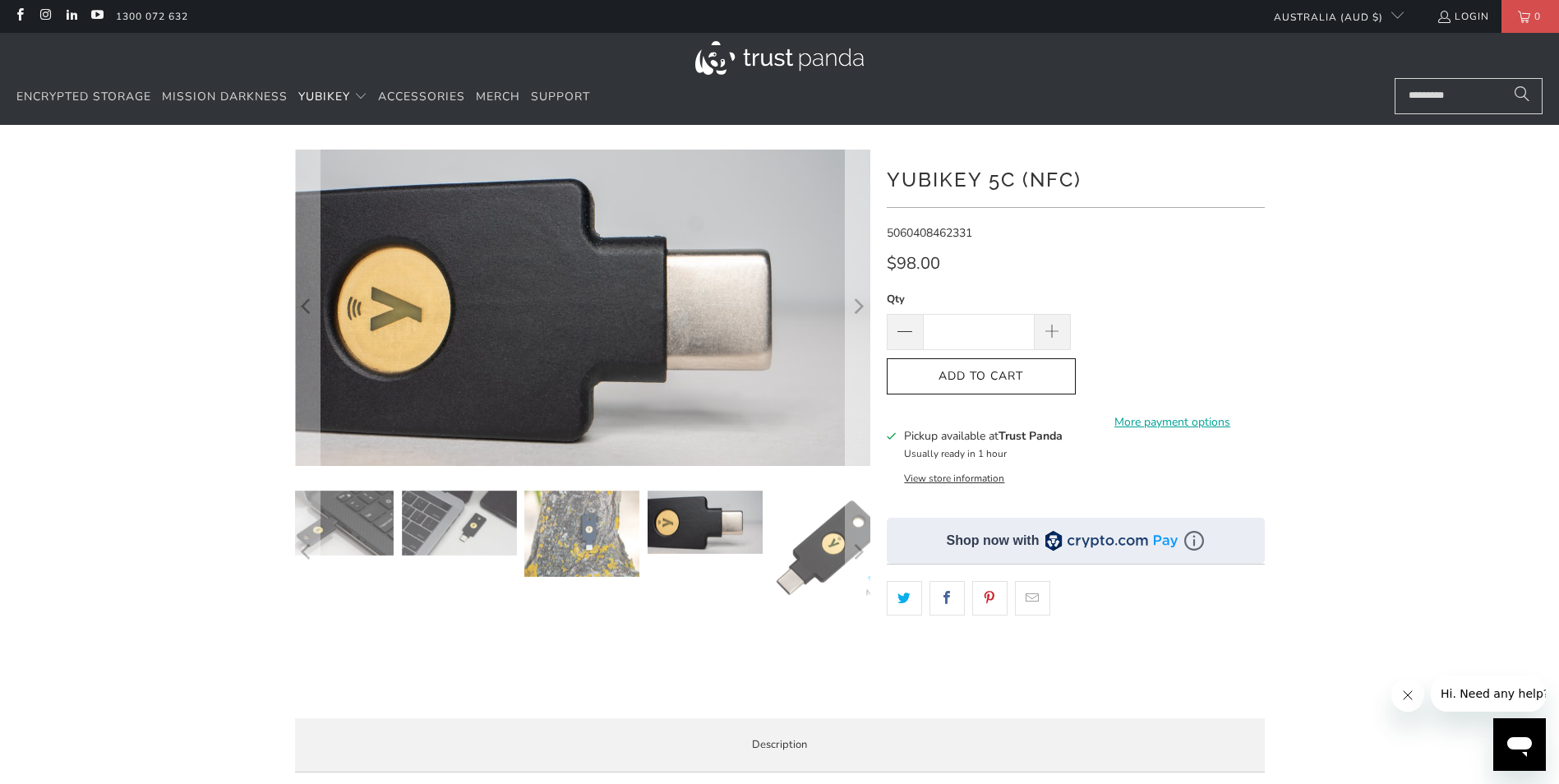
click at [867, 440] on button "Next" at bounding box center [858, 307] width 26 height 316
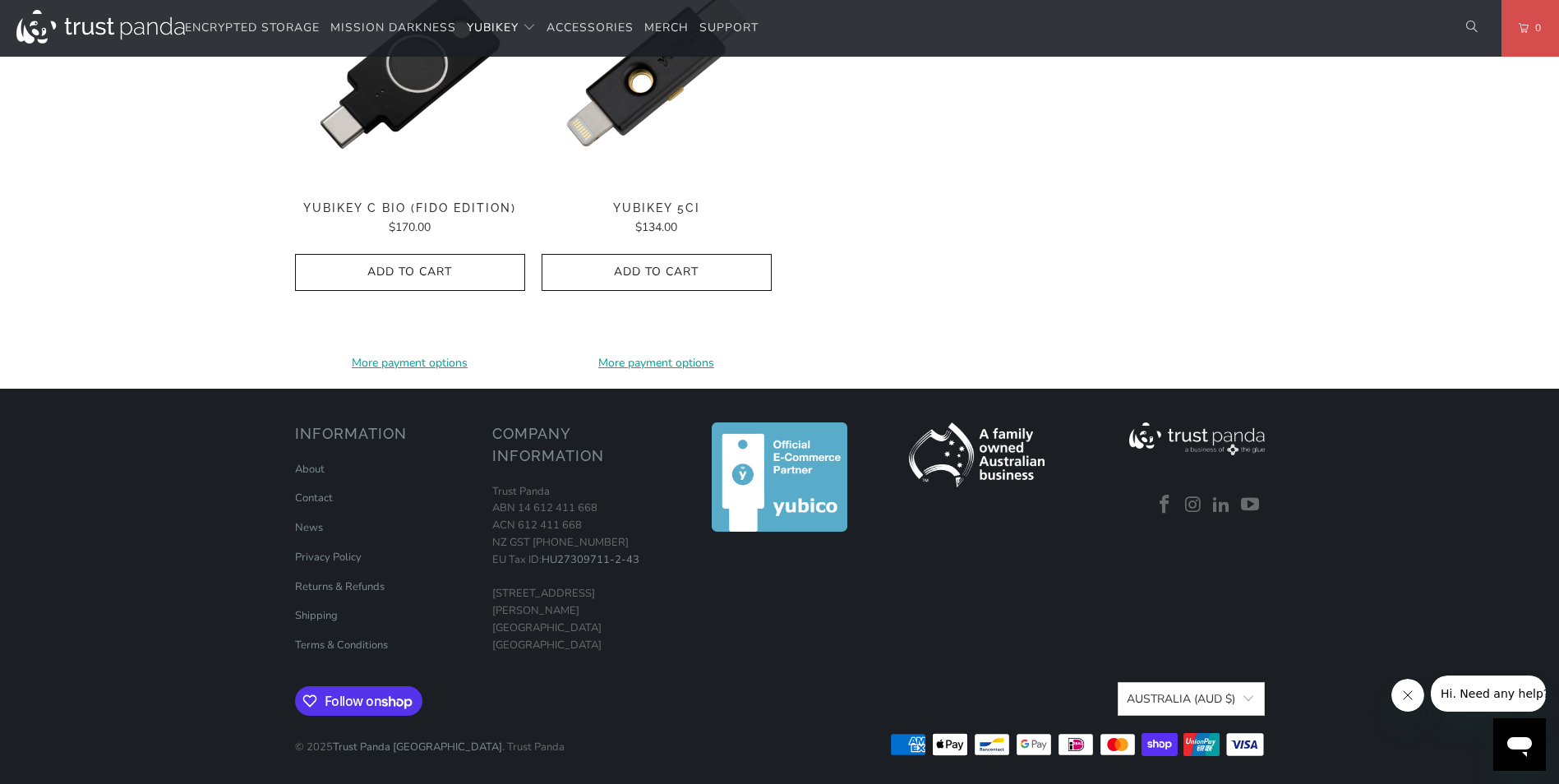
scroll to position [1725, 0]
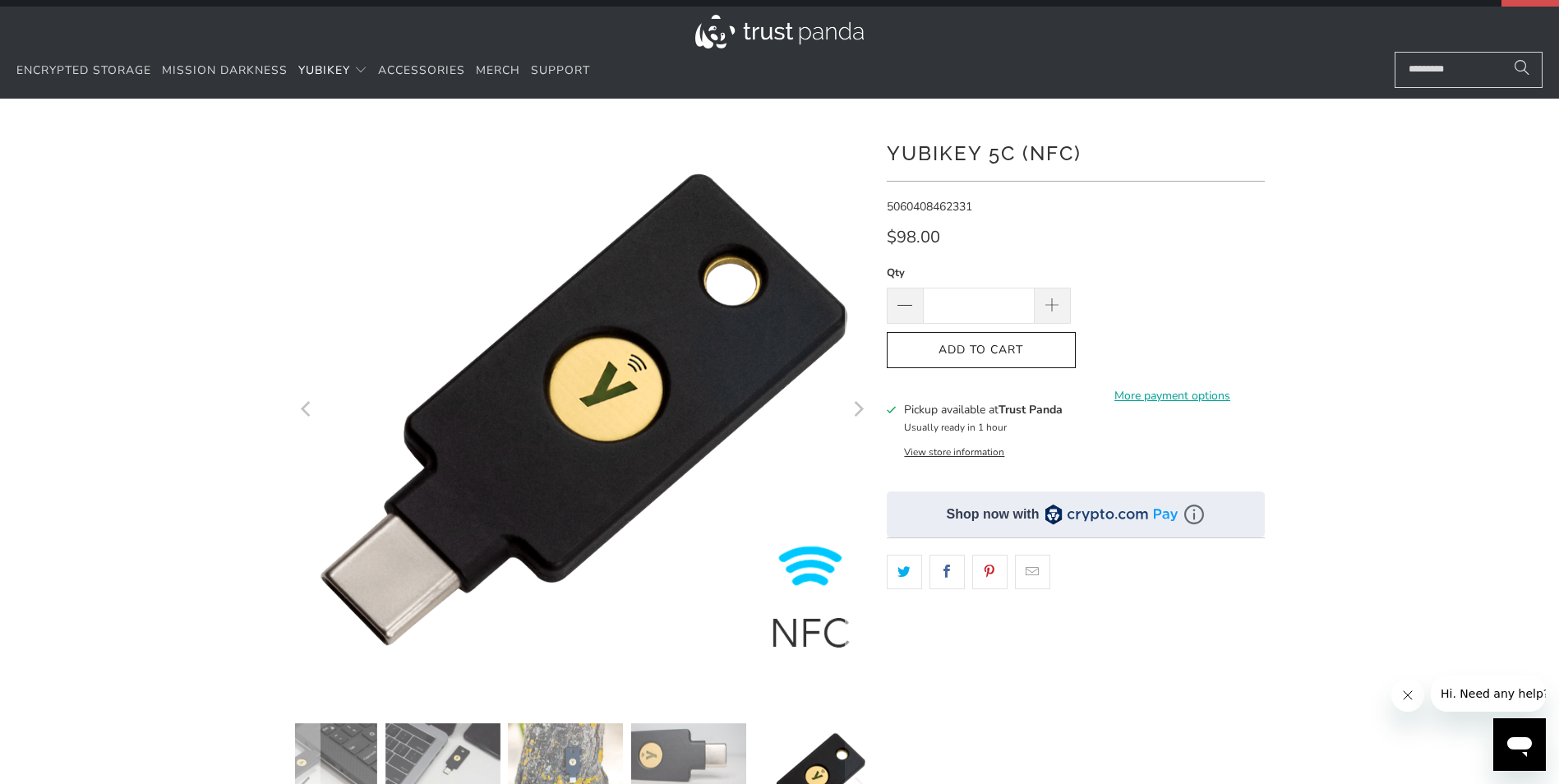
scroll to position [0, 0]
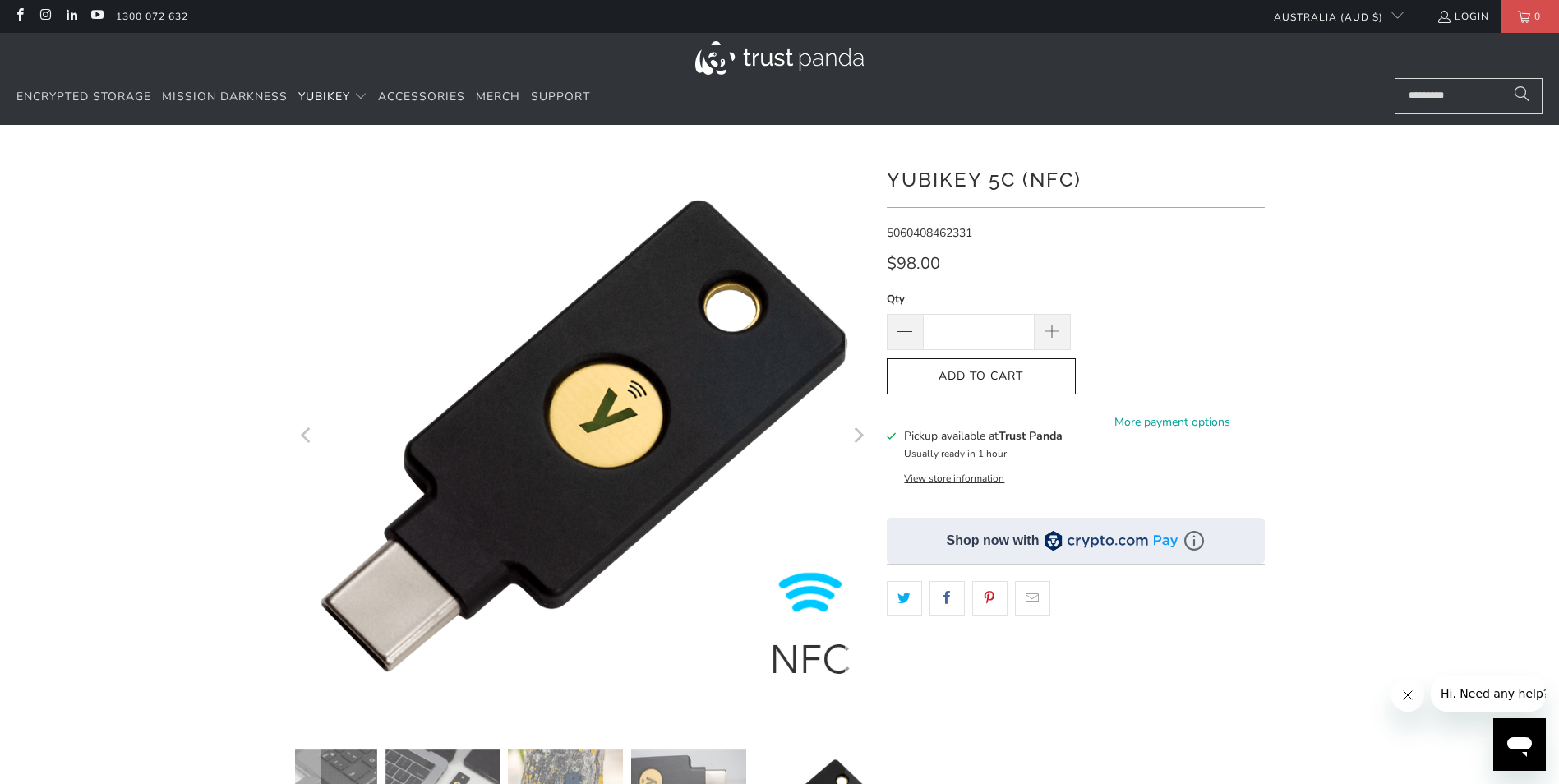
click at [861, 440] on icon "Next" at bounding box center [857, 436] width 16 height 345
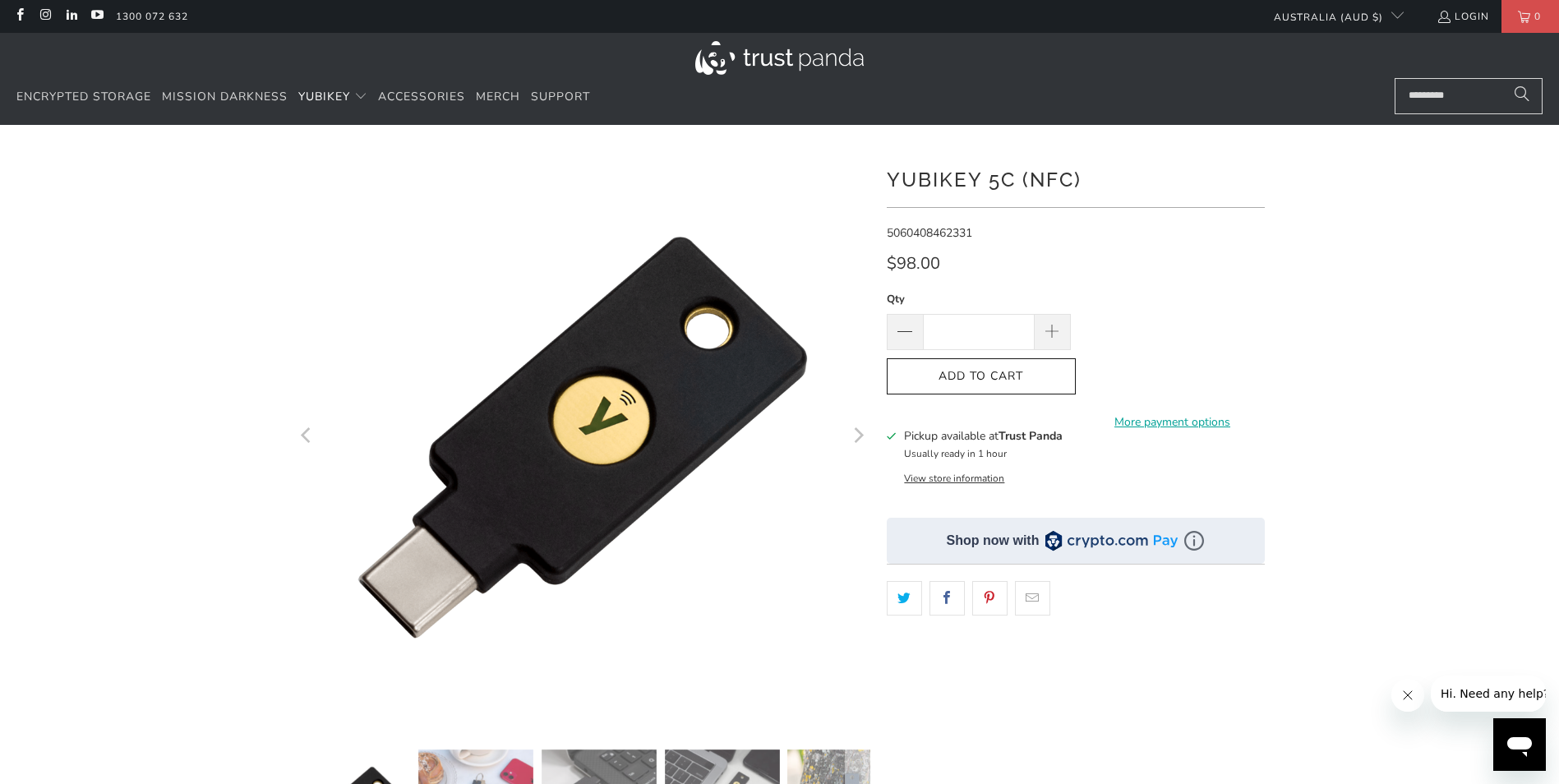
click at [863, 429] on icon "Next" at bounding box center [857, 436] width 16 height 345
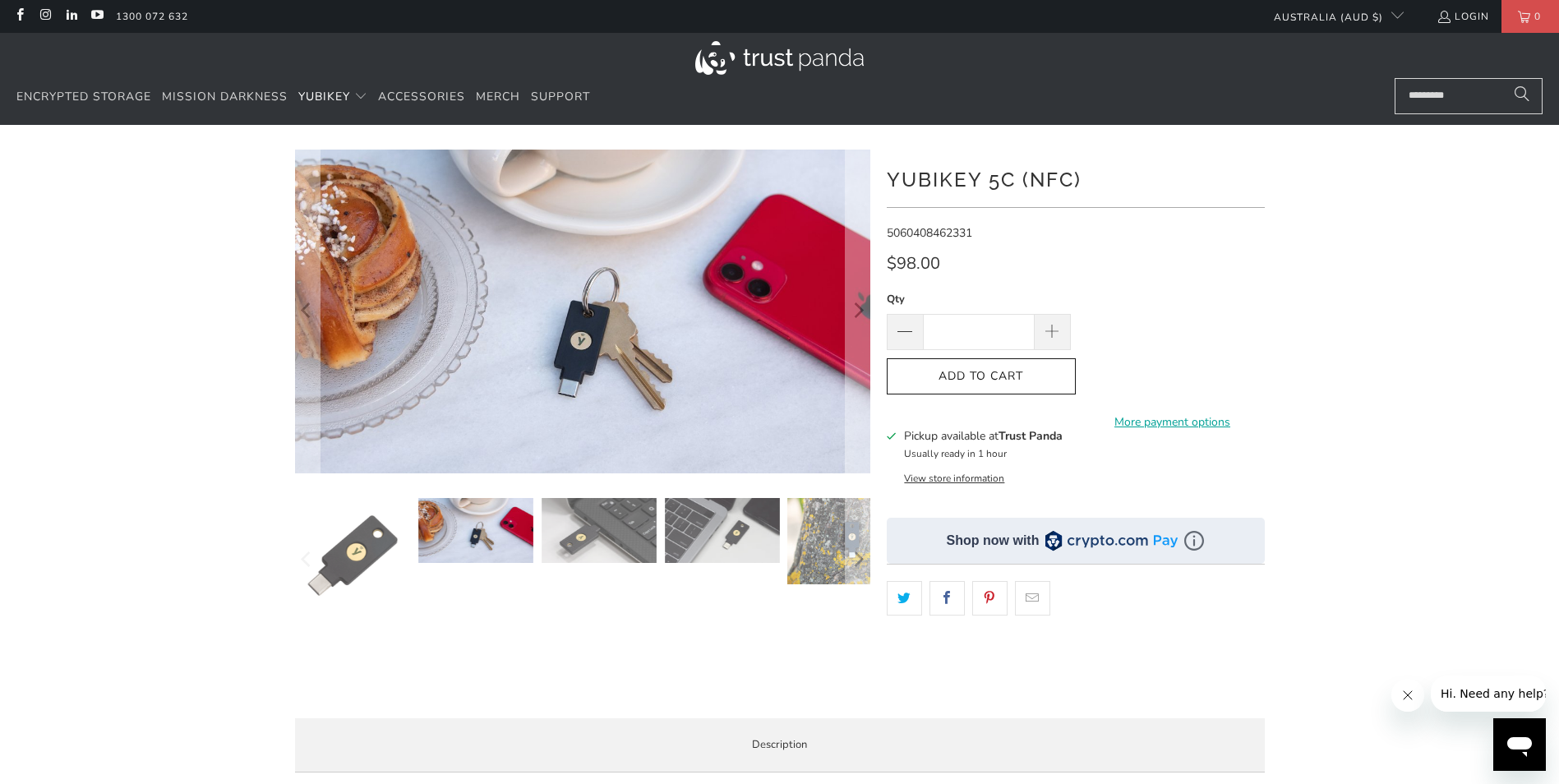
drag, startPoint x: 937, startPoint y: 478, endPoint x: 970, endPoint y: 485, distance: 33.7
click at [970, 485] on div "**********" at bounding box center [1076, 427] width 378 height 555
click at [968, 479] on button "View store information" at bounding box center [955, 479] width 100 height 13
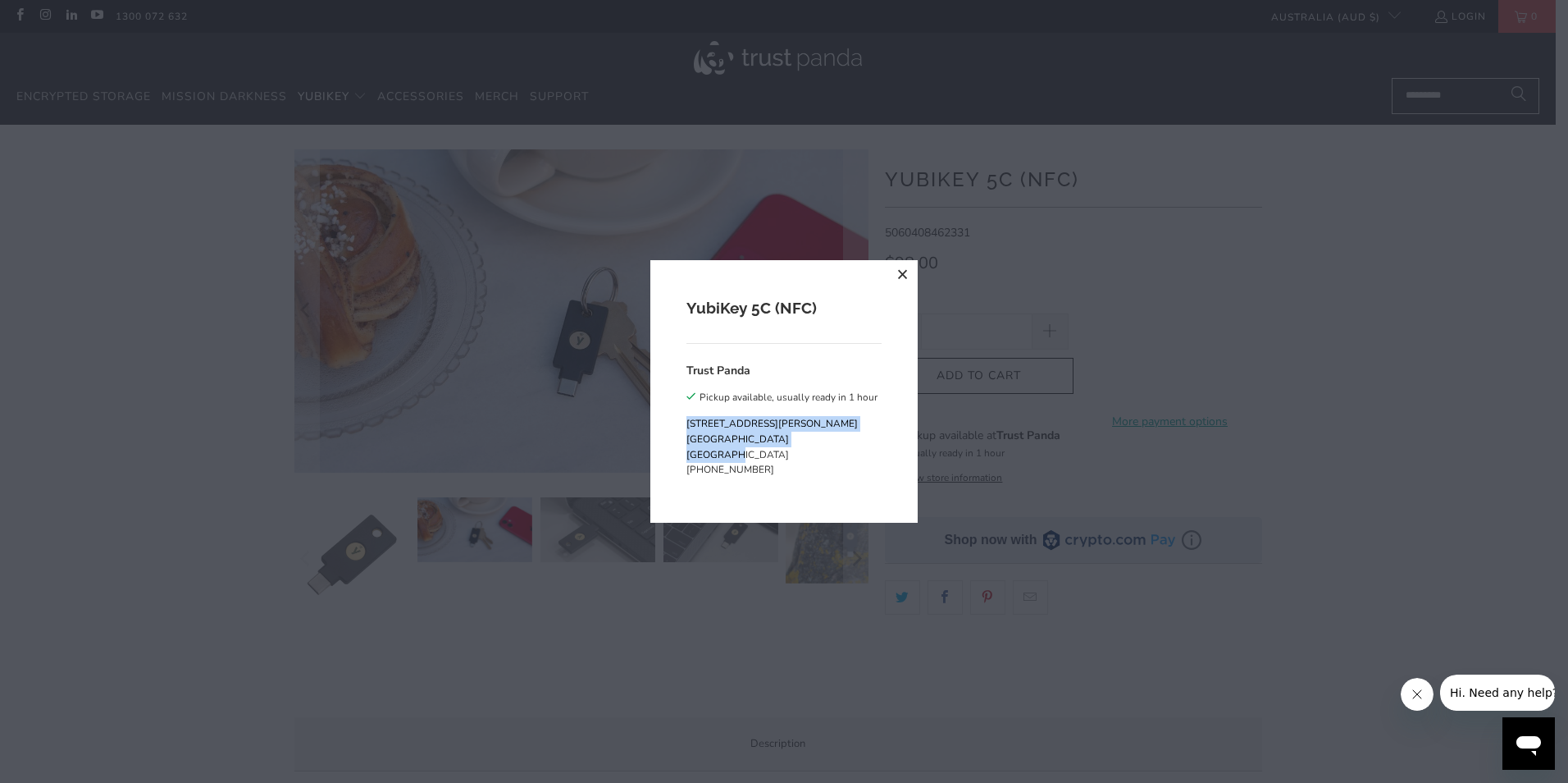
drag, startPoint x: 684, startPoint y: 422, endPoint x: 747, endPoint y: 480, distance: 85.6
click at [747, 479] on div "YubiKey 5C (NFC) Trust Panda Pickup available, usually ready in 1 hour 19 David…" at bounding box center [784, 390] width 267 height 262
drag, startPoint x: 747, startPoint y: 480, endPoint x: 767, endPoint y: 476, distance: 20.4
click at [767, 476] on address "19 David Avenue North Ryde NSW 2113 Australia +611300072632" at bounding box center [782, 446] width 191 height 61
drag, startPoint x: 771, startPoint y: 472, endPoint x: 653, endPoint y: 417, distance: 130.2
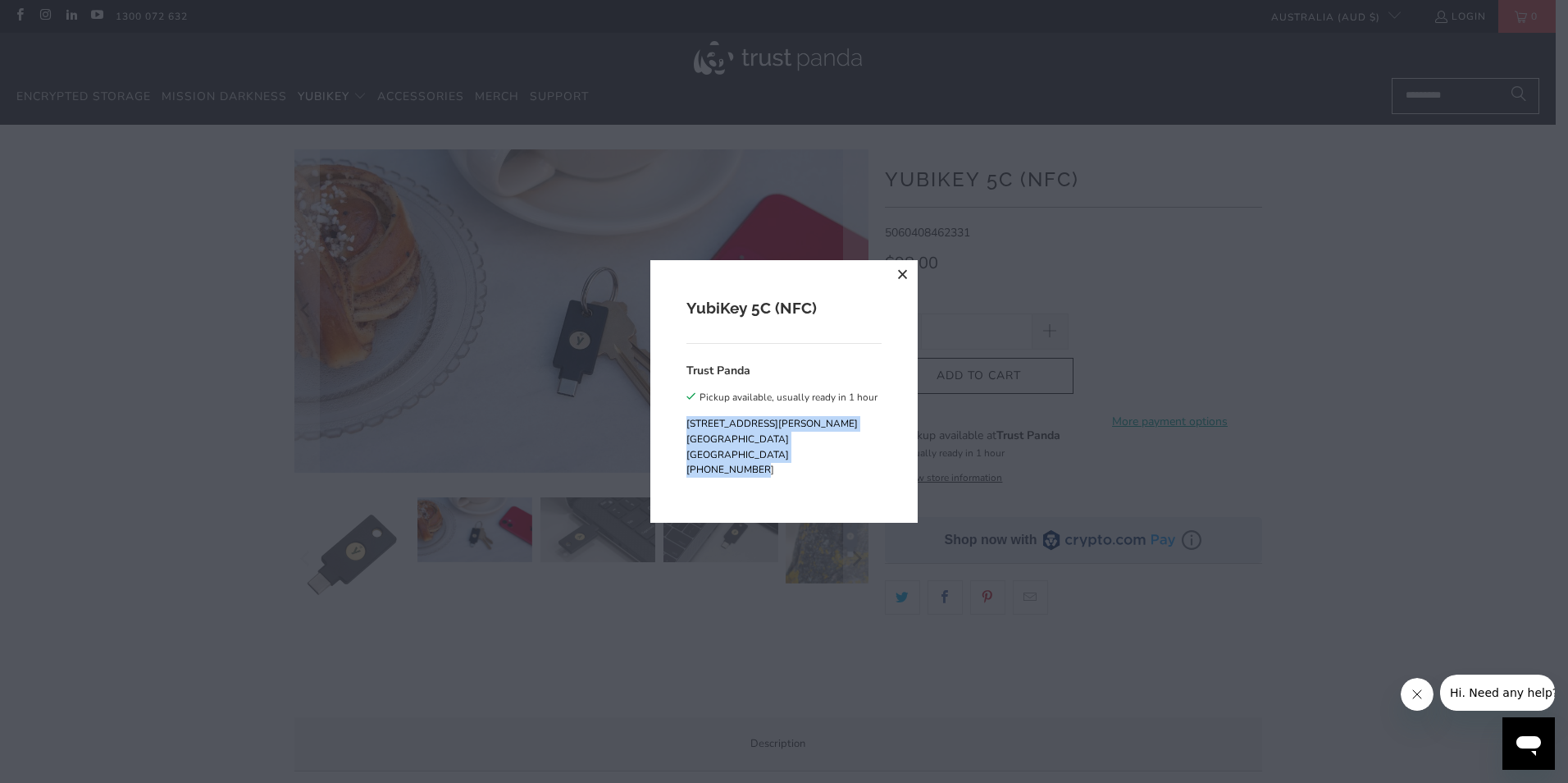
click at [653, 417] on div "YubiKey 5C (NFC) Trust Panda Pickup available, usually ready in 1 hour 19 David…" at bounding box center [784, 390] width 267 height 262
drag, startPoint x: 653, startPoint y: 417, endPoint x: 742, endPoint y: 438, distance: 91.4
click at [895, 272] on button "close" at bounding box center [902, 274] width 29 height 29
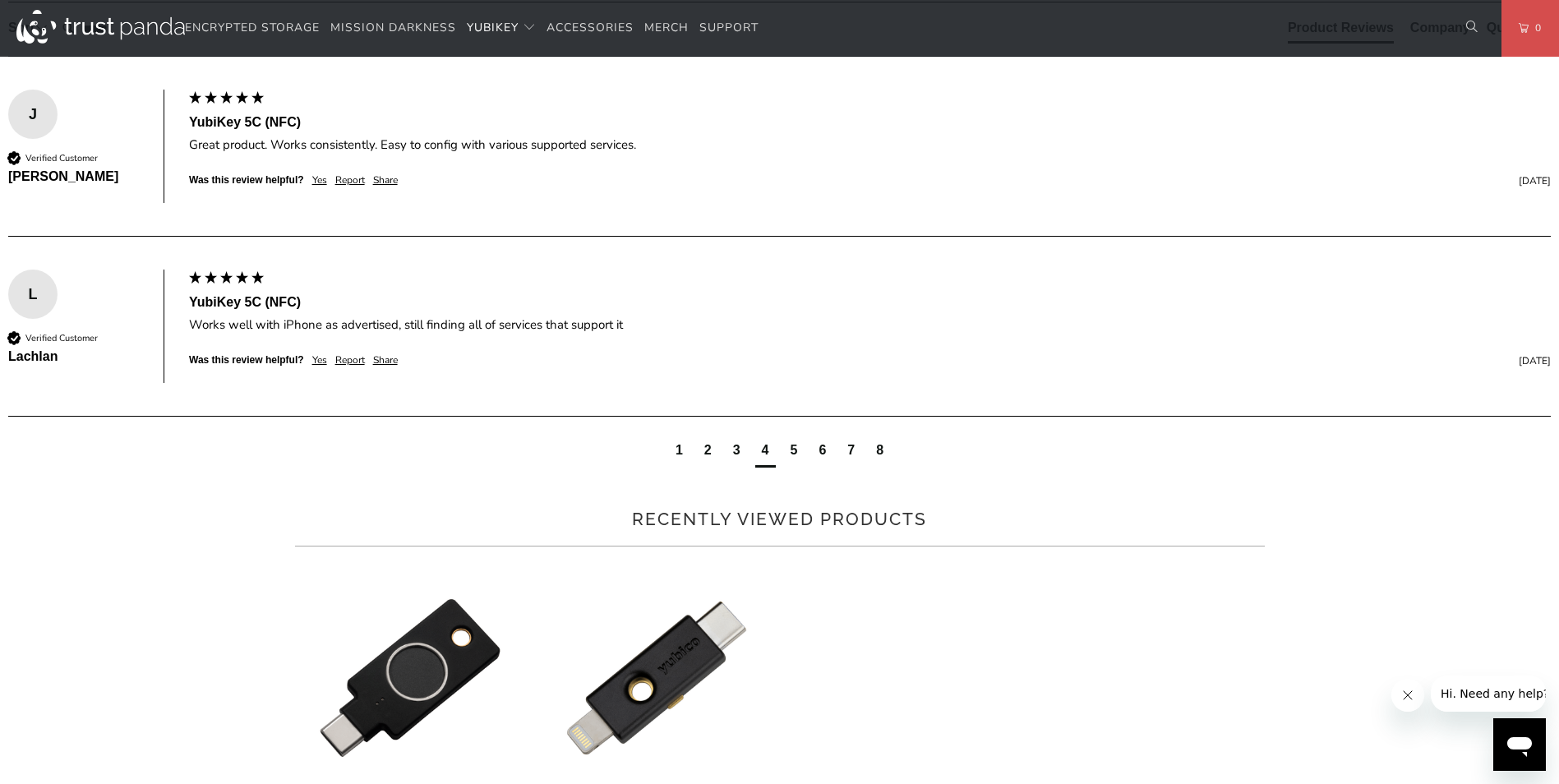
scroll to position [775, 0]
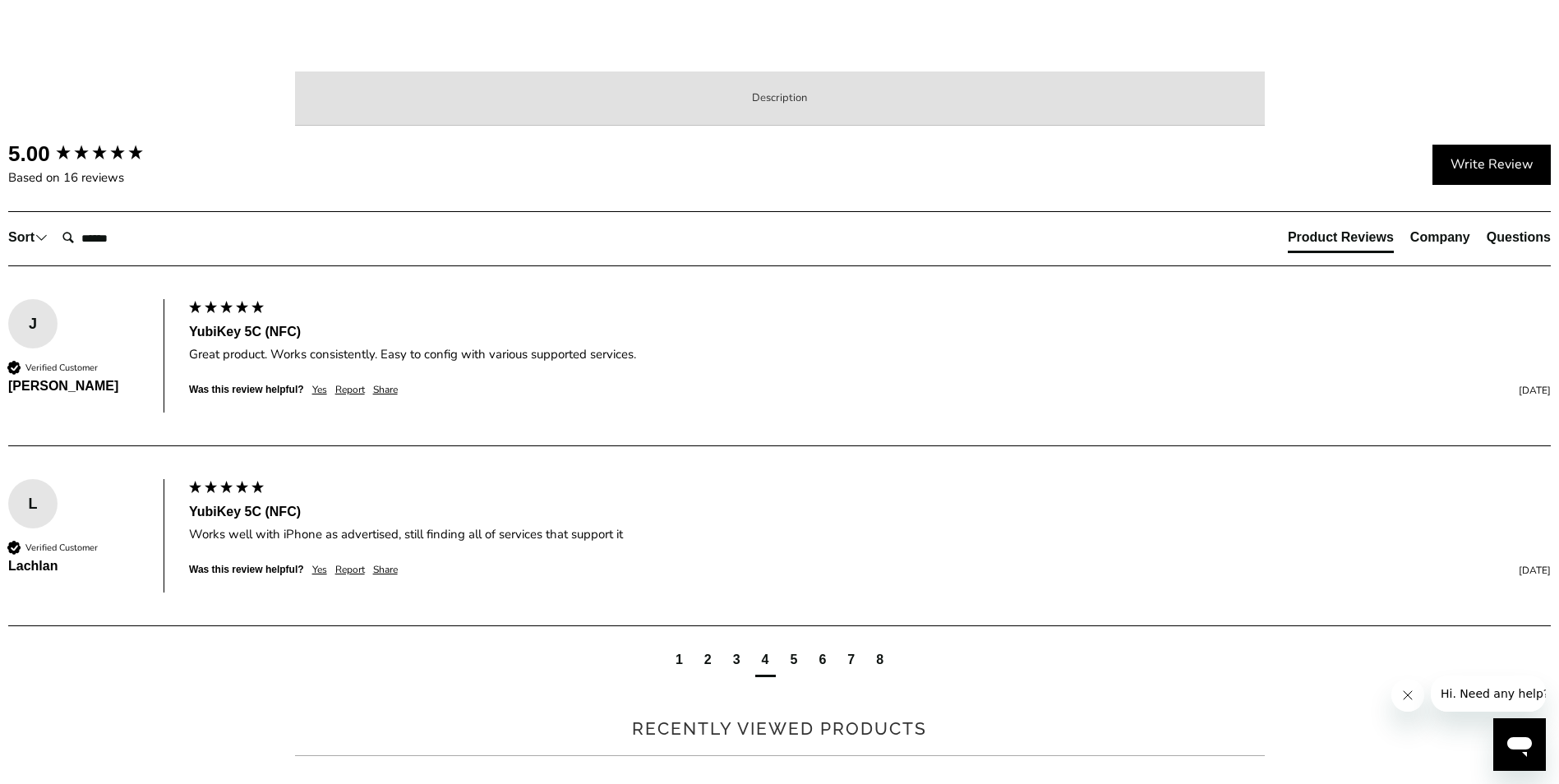
scroll to position [657, 0]
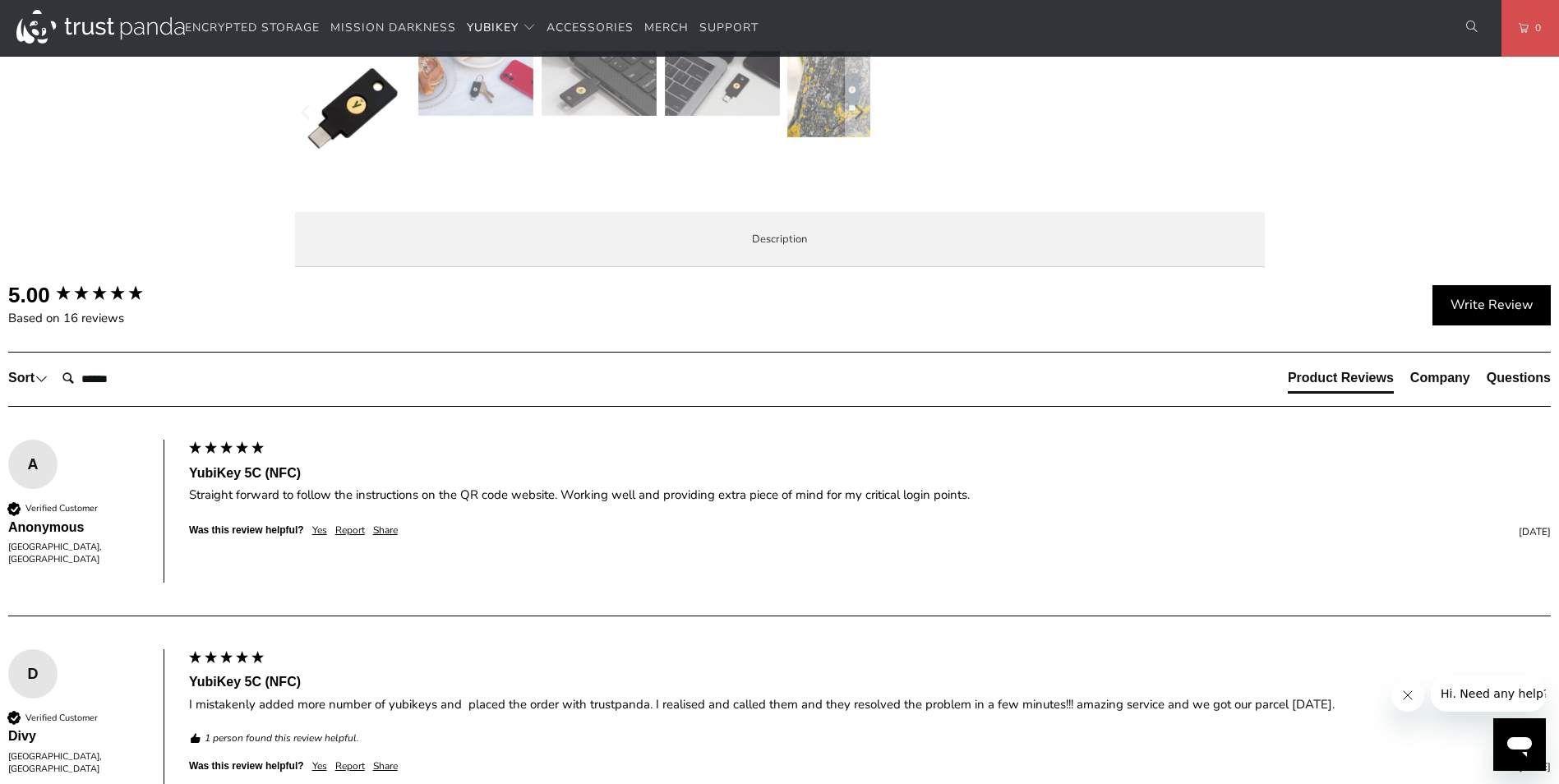
scroll to position [657, 0]
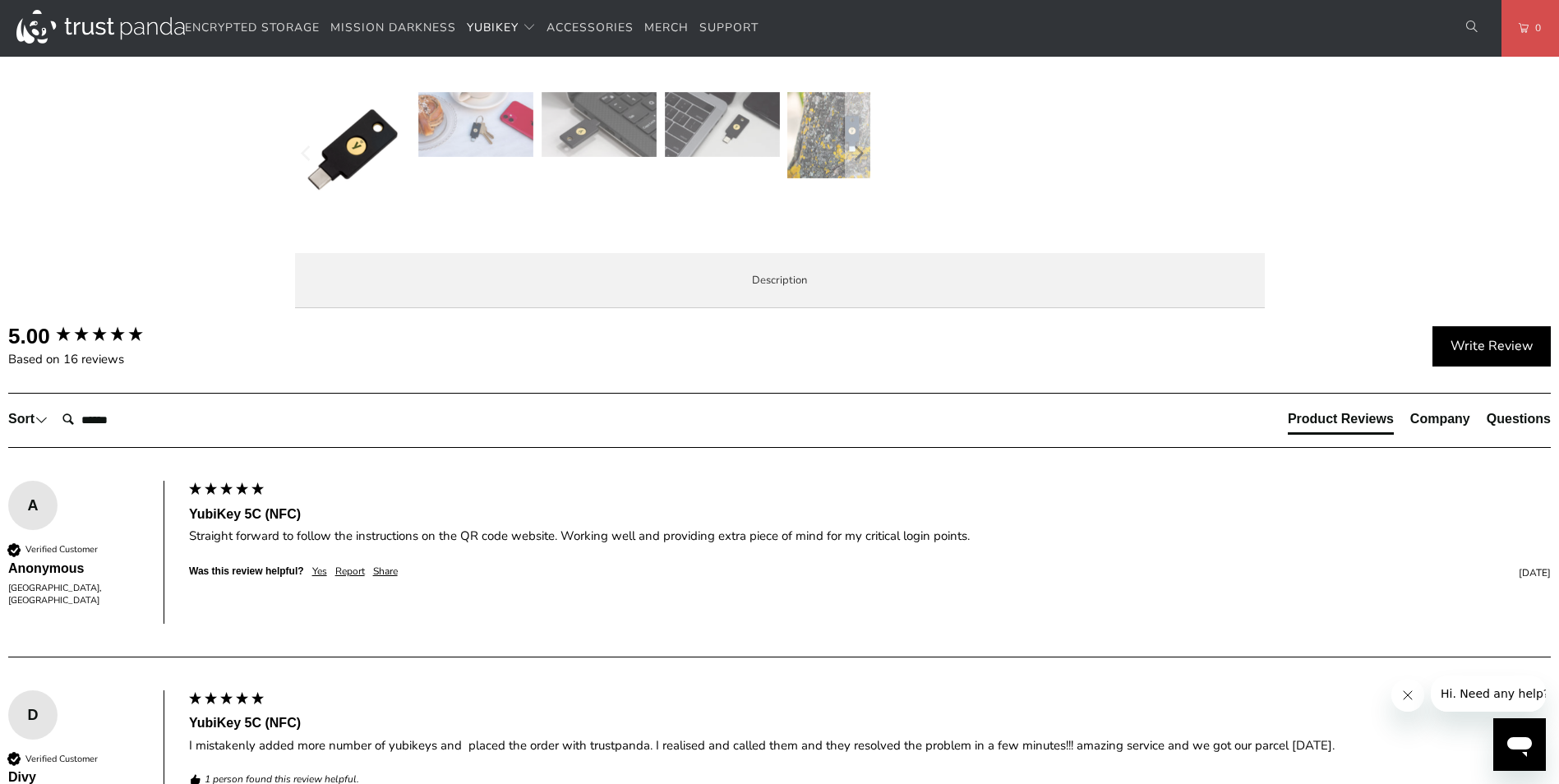
click at [0, 0] on span "Specifications" at bounding box center [0, 0] width 0 height 0
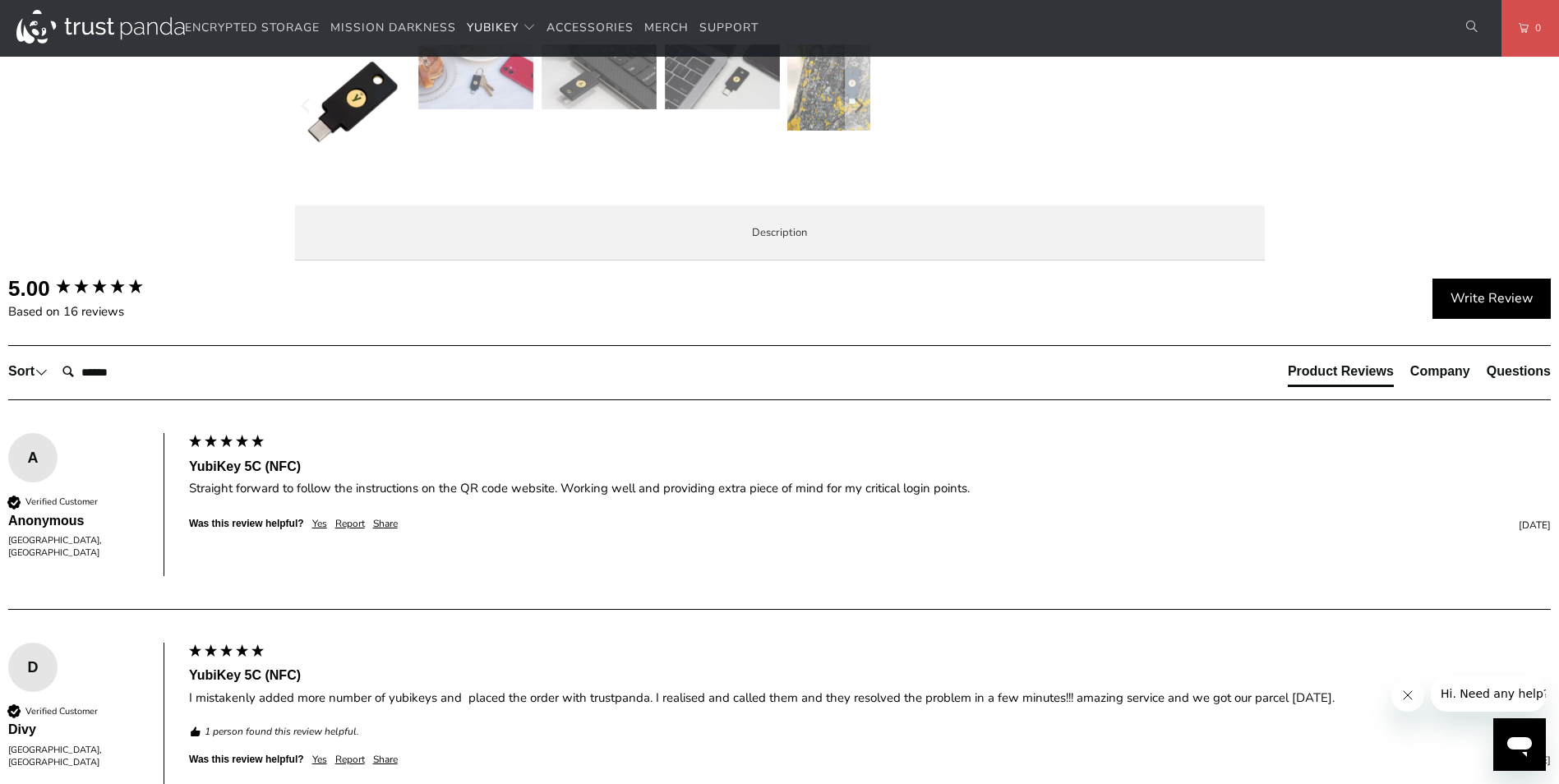
scroll to position [740, 0]
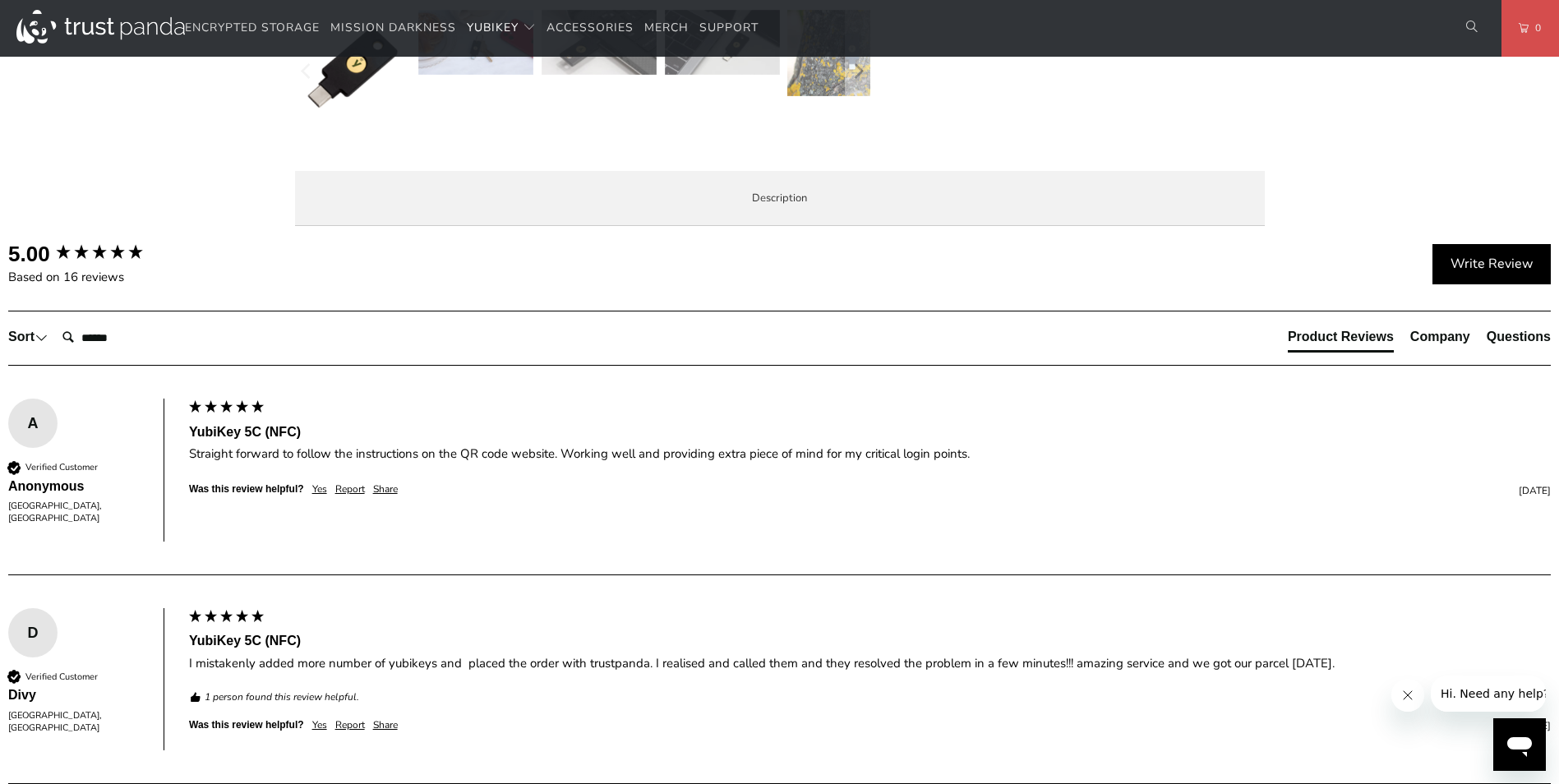
drag, startPoint x: 1416, startPoint y: 87, endPoint x: 1422, endPoint y: 68, distance: 19.9
